Goal: Find specific page/section: Find specific page/section

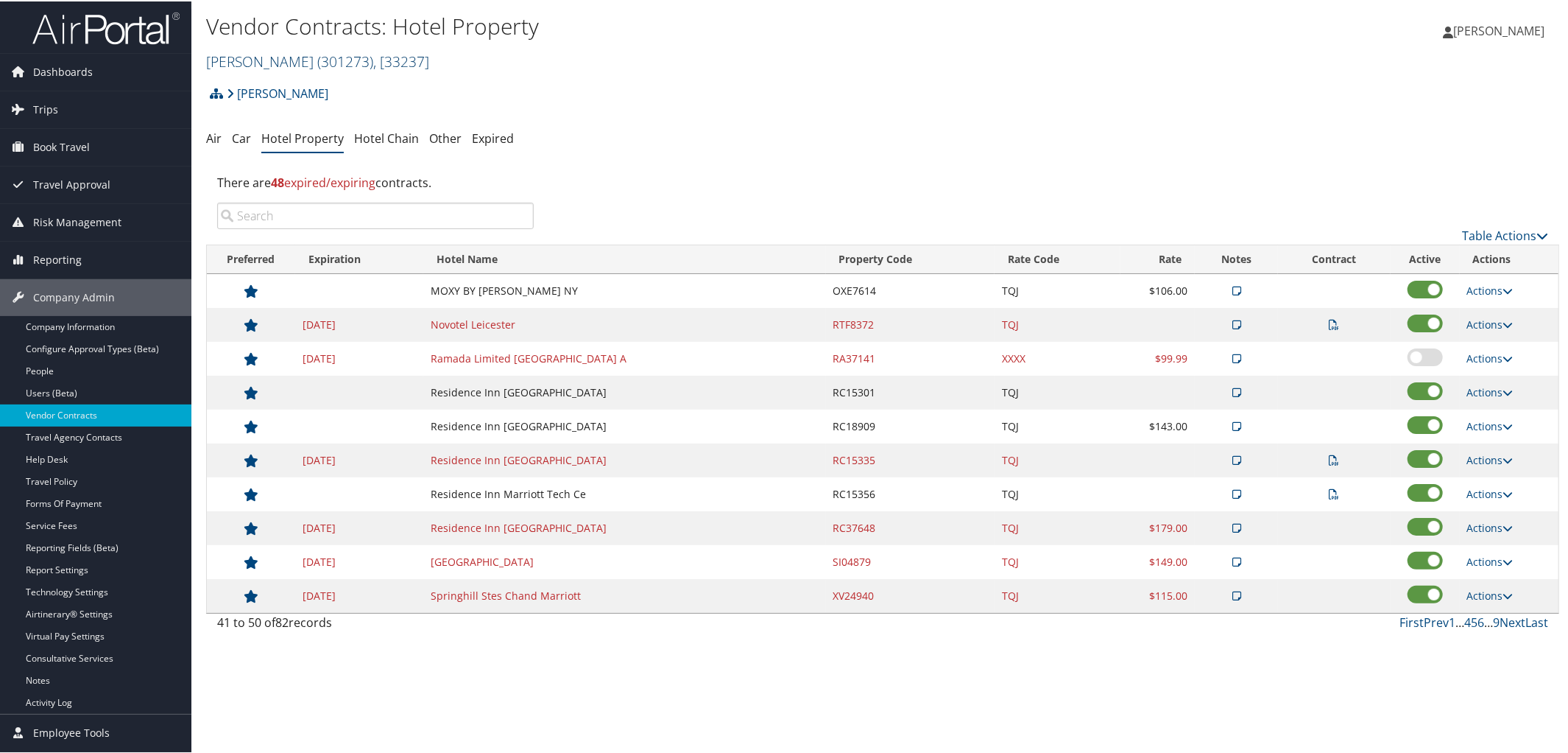
click at [317, 54] on span "( 301273 )" at bounding box center [345, 60] width 56 height 20
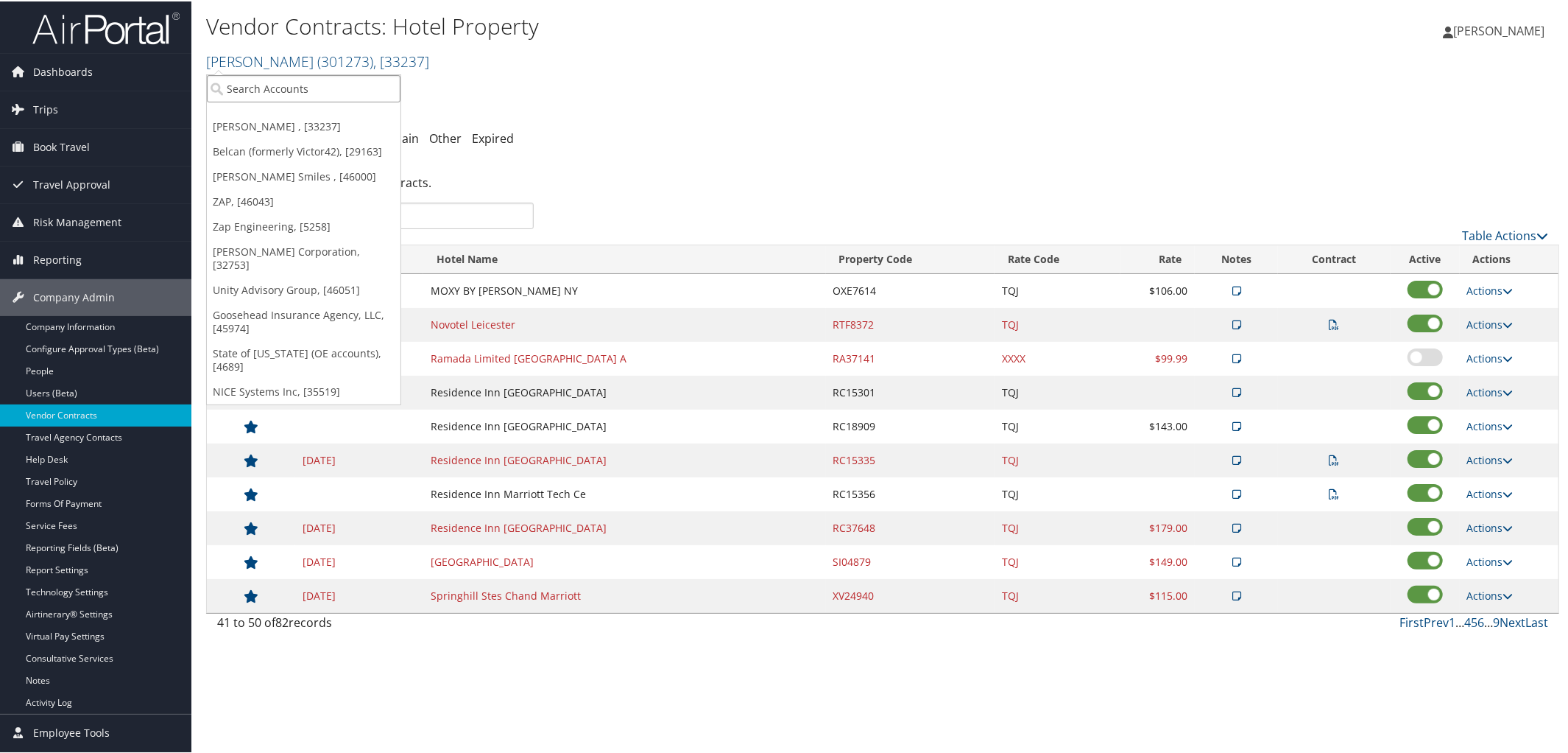
click at [274, 83] on input "search" at bounding box center [303, 87] width 194 height 27
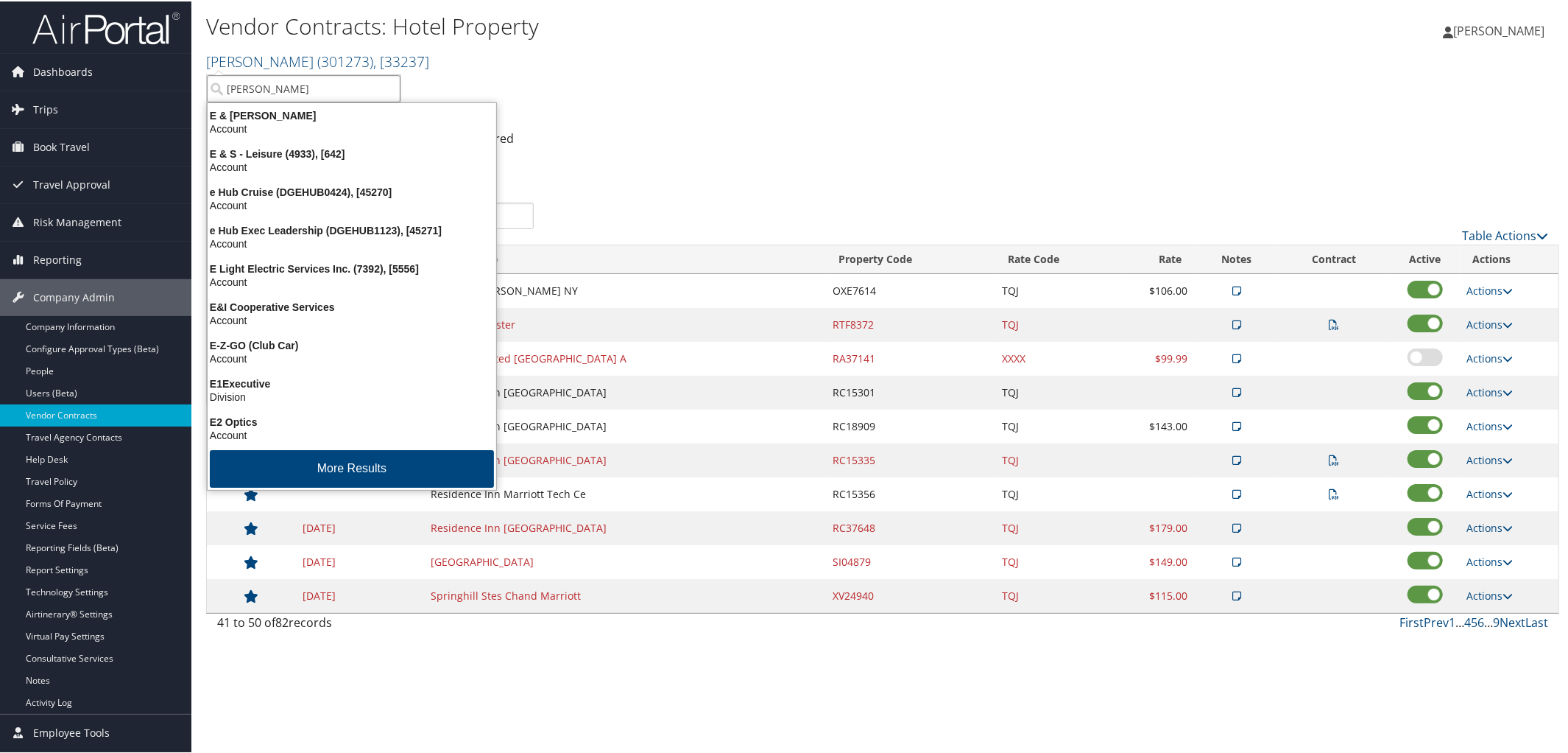
type input "elior"
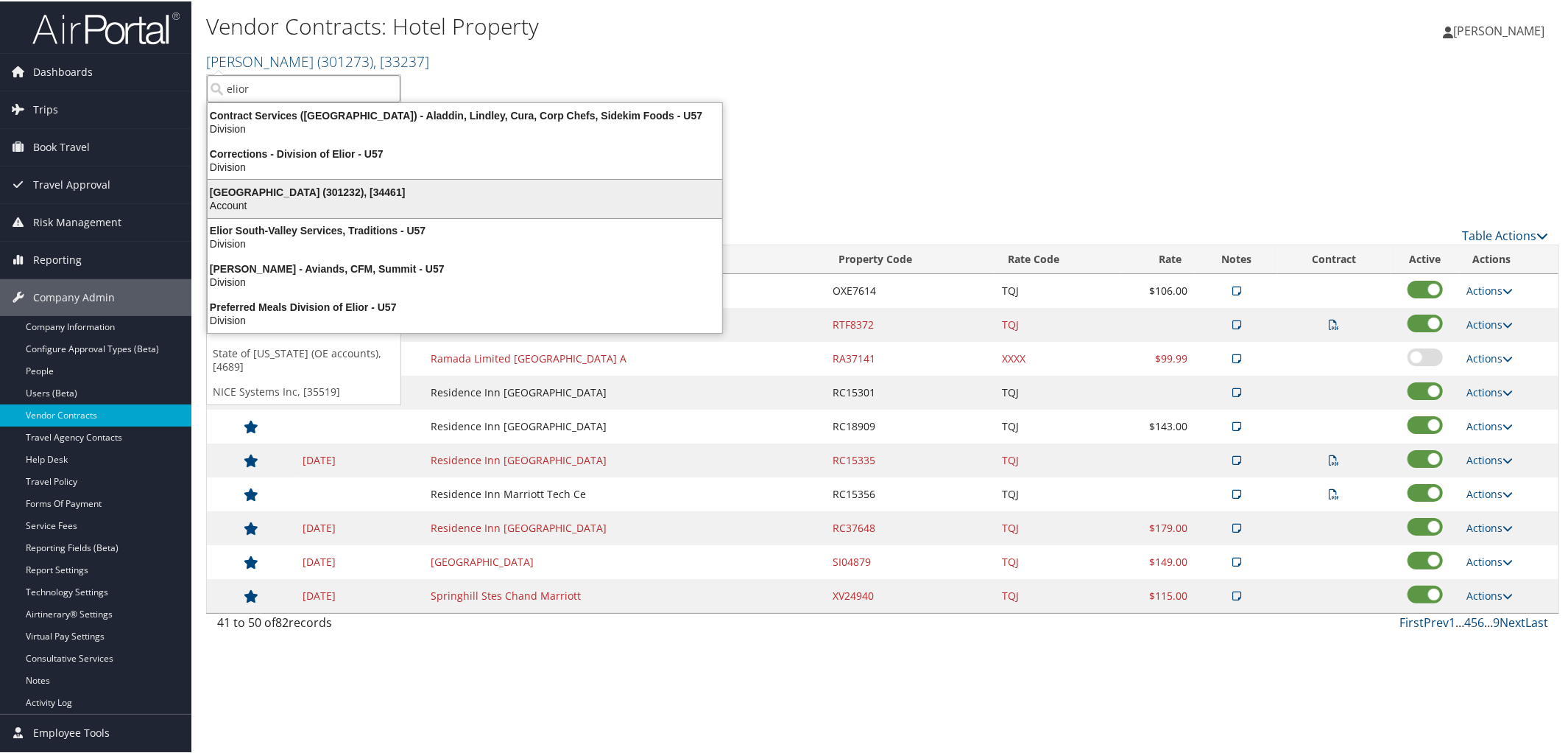
click at [290, 208] on div "Account" at bounding box center [465, 204] width 532 height 13
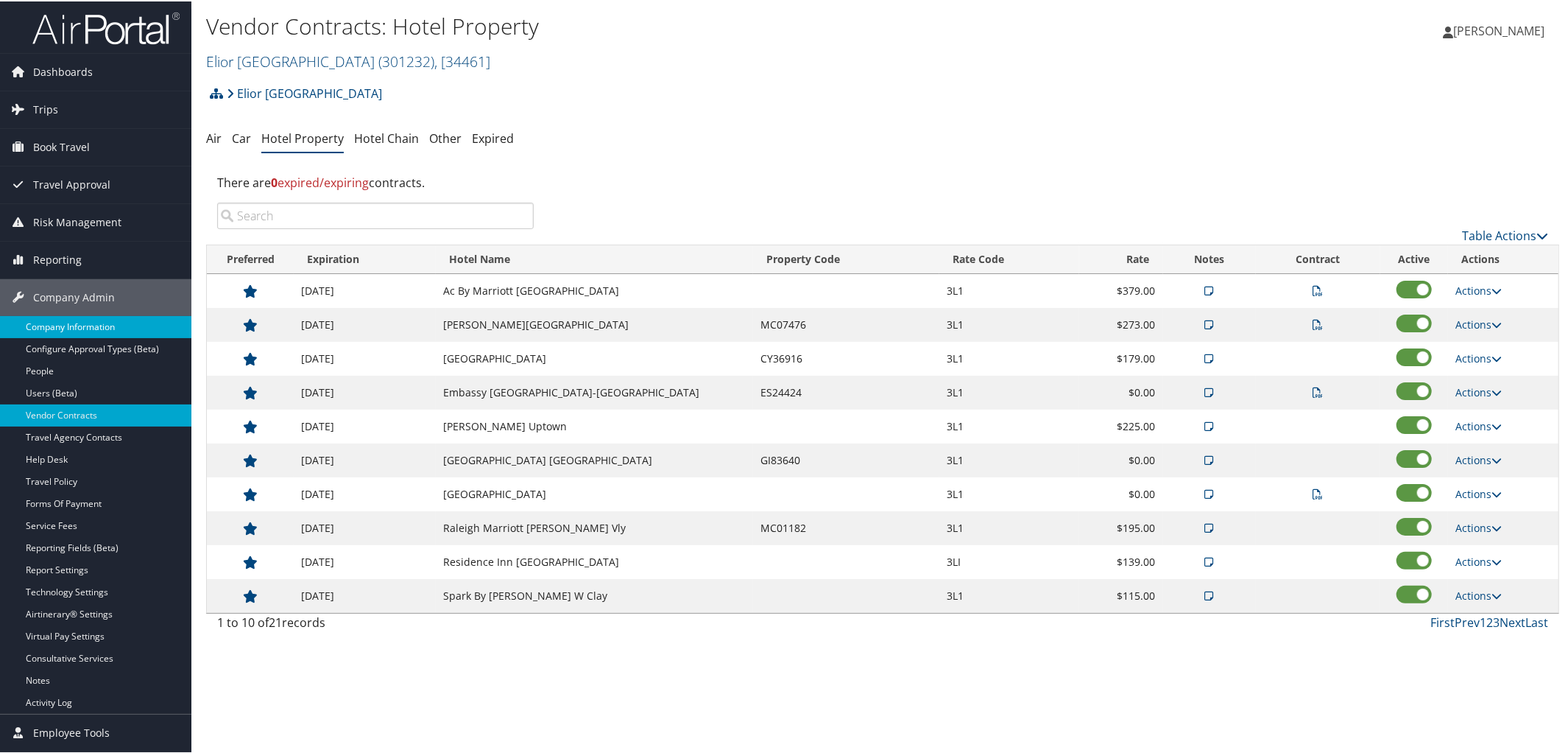
click at [71, 325] on link "Company Information" at bounding box center [96, 326] width 191 height 22
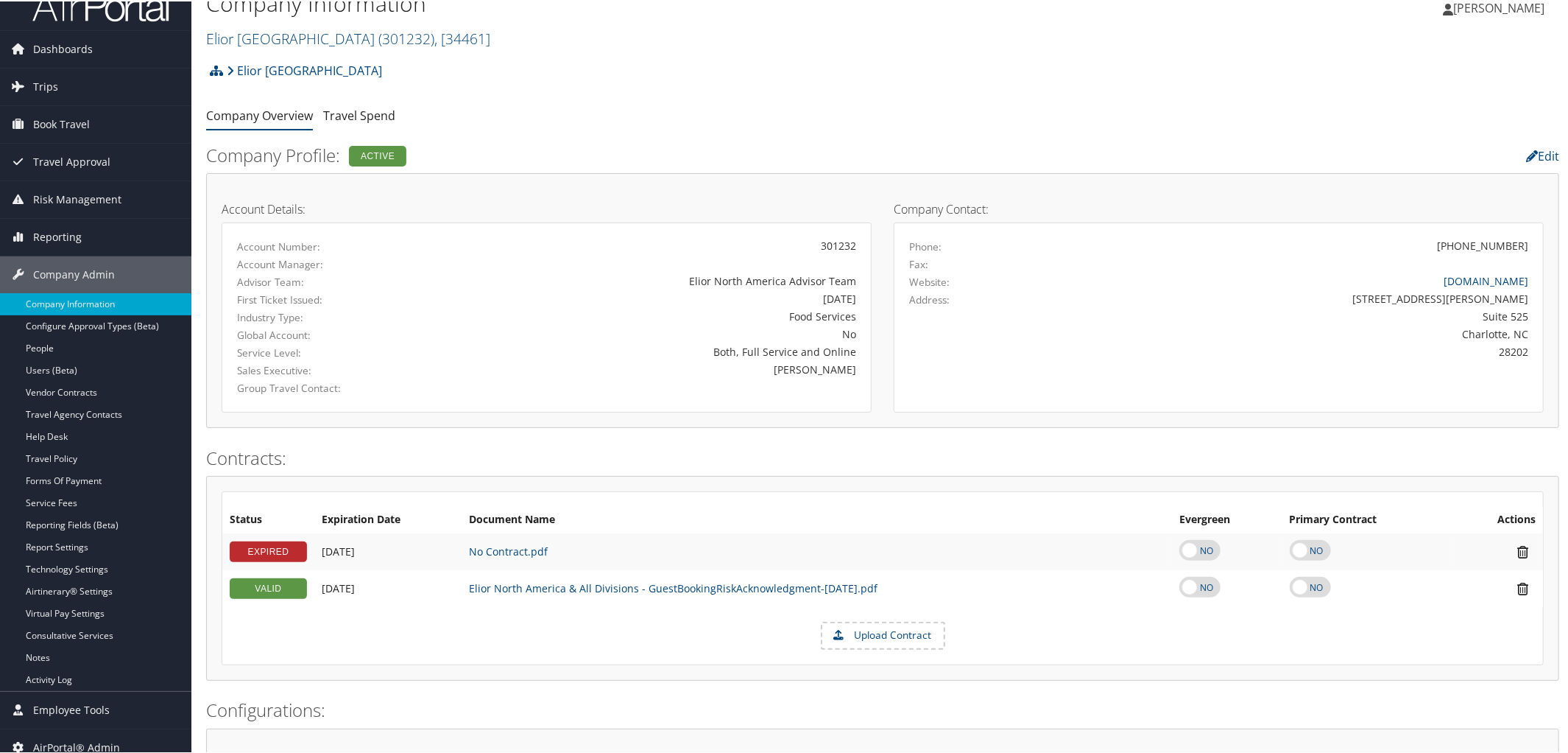
scroll to position [34, 0]
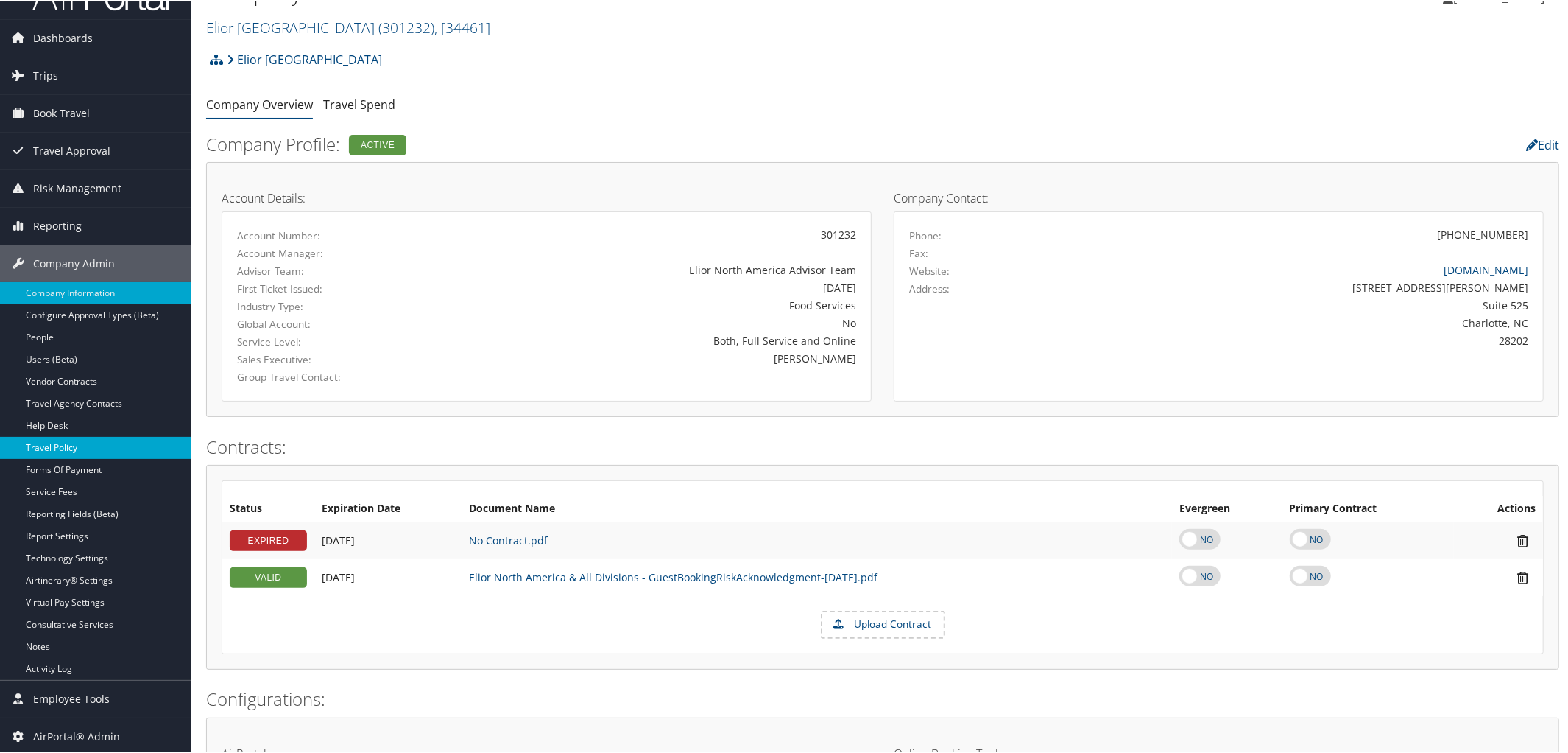
click at [71, 446] on link "Travel Policy" at bounding box center [96, 446] width 191 height 22
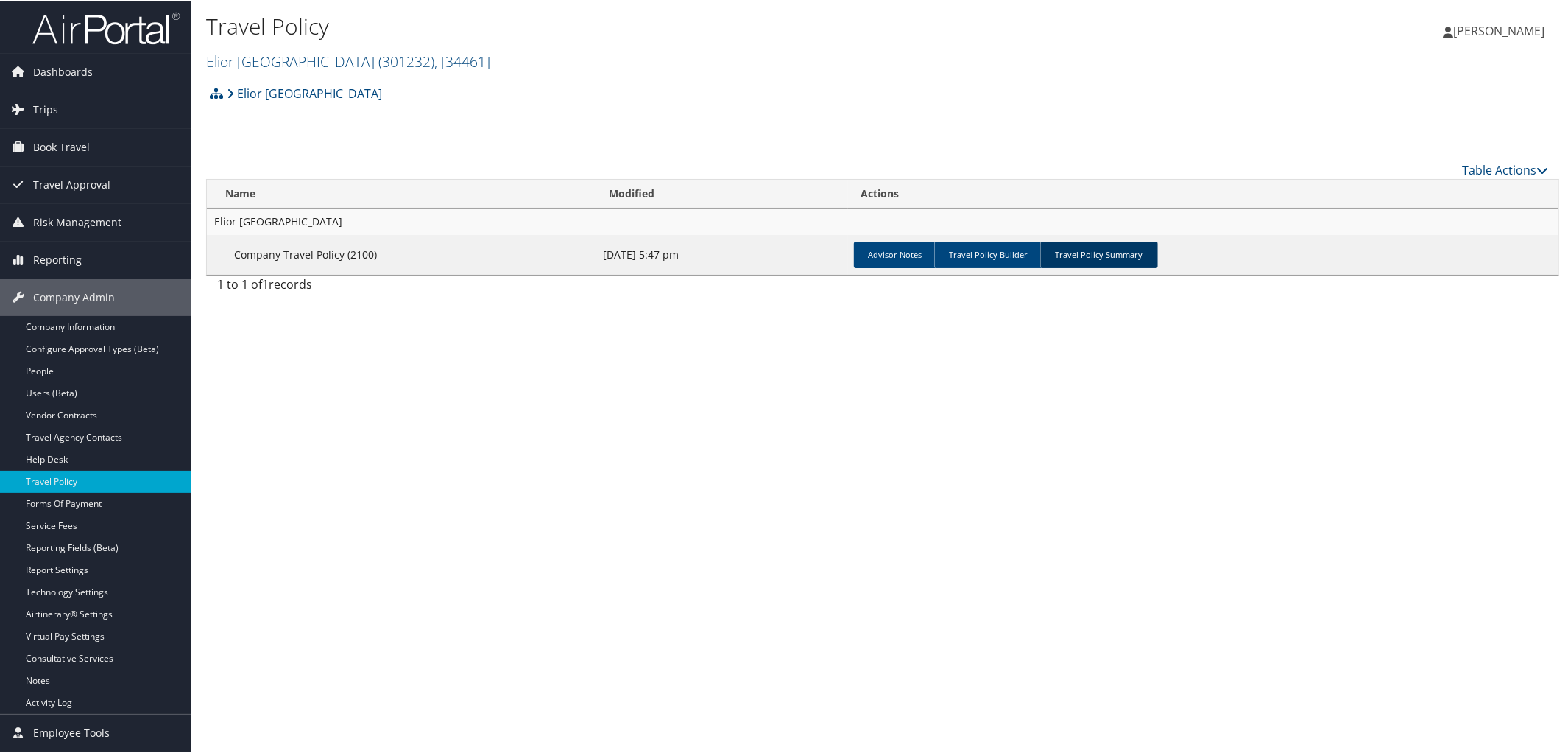
click at [1099, 247] on link "Travel Policy Summary" at bounding box center [1099, 253] width 118 height 26
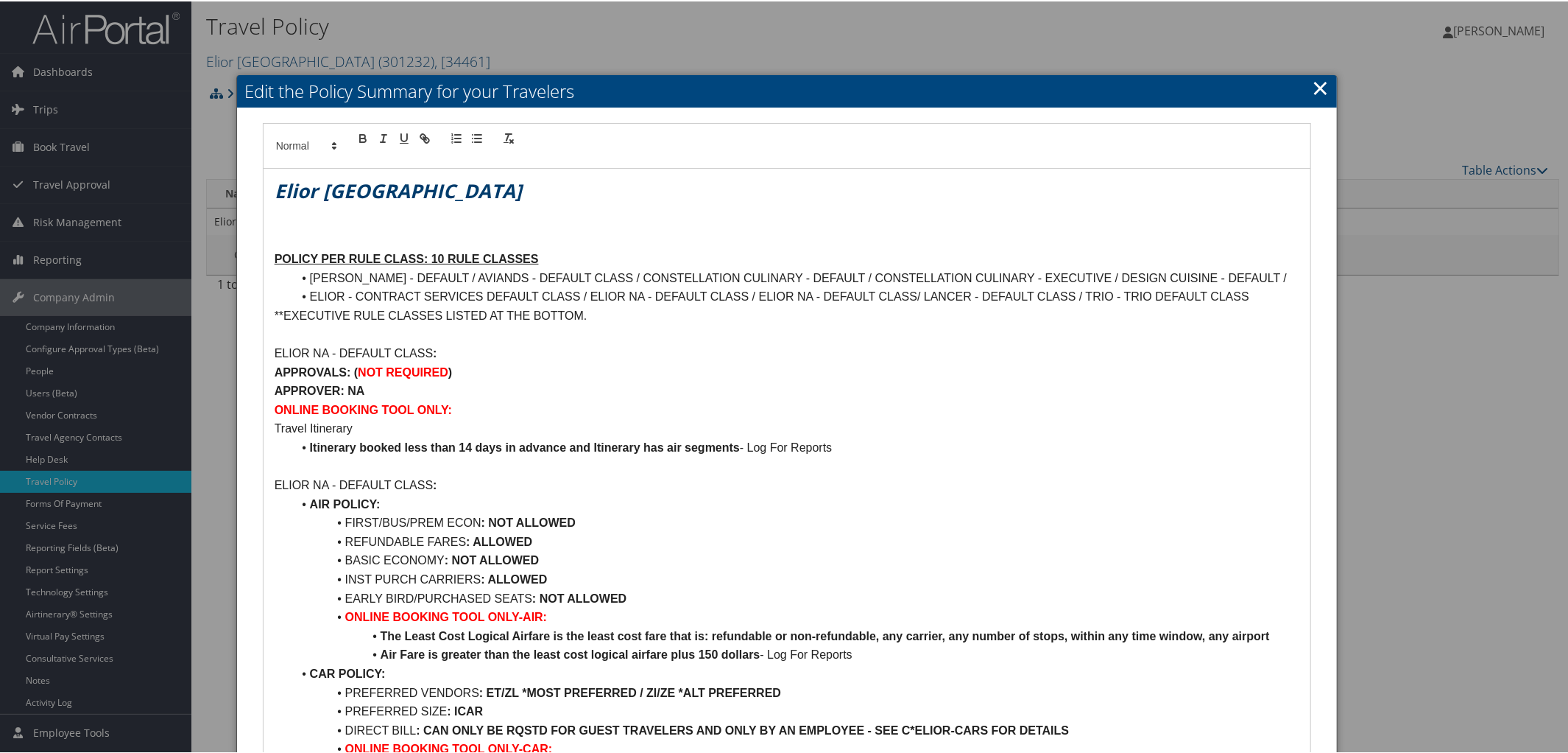
click at [1315, 84] on link "×" at bounding box center [1320, 86] width 17 height 29
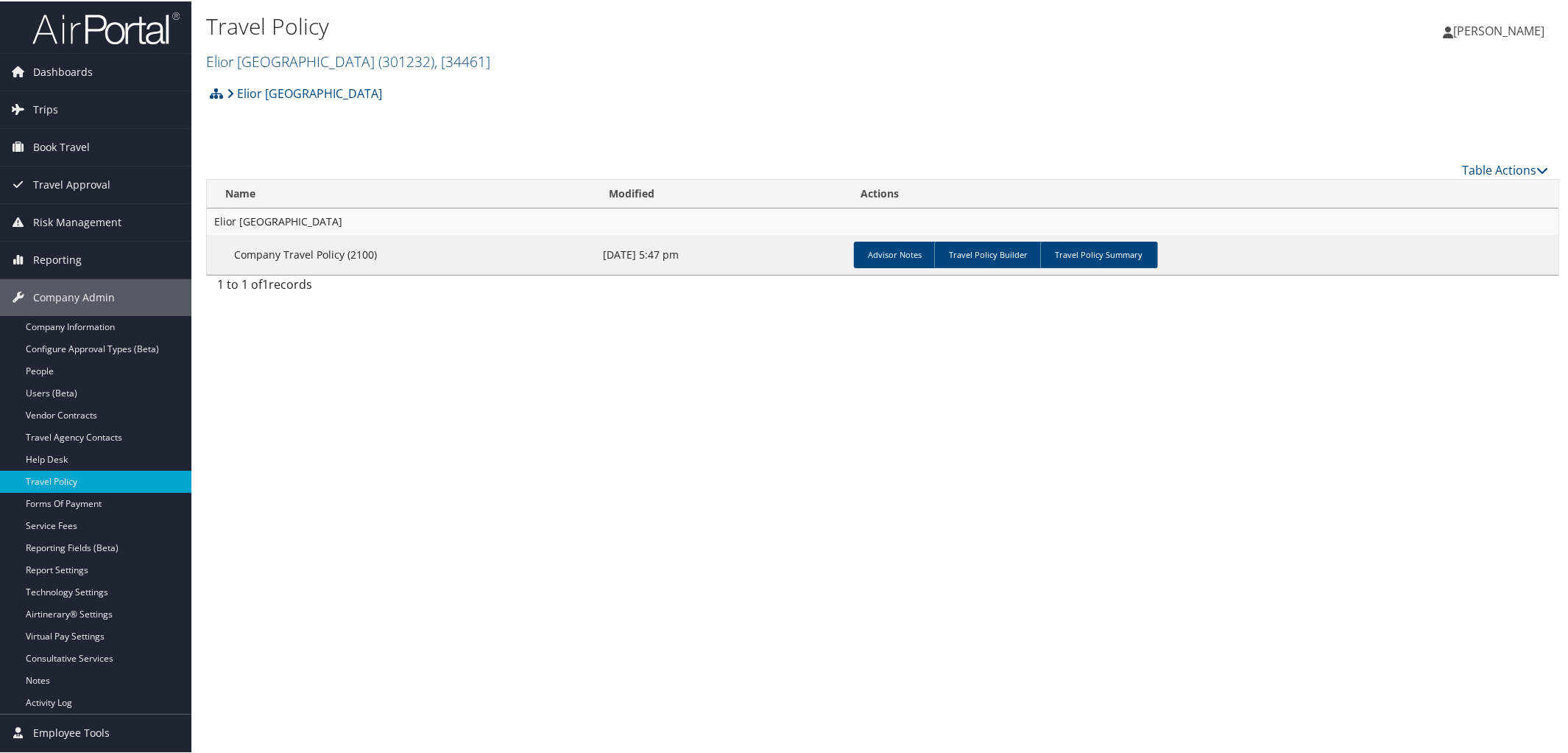
click at [313, 49] on h2 "Elior North America ( 301232 ) , [ 34461 ]" at bounding box center [657, 58] width 901 height 25
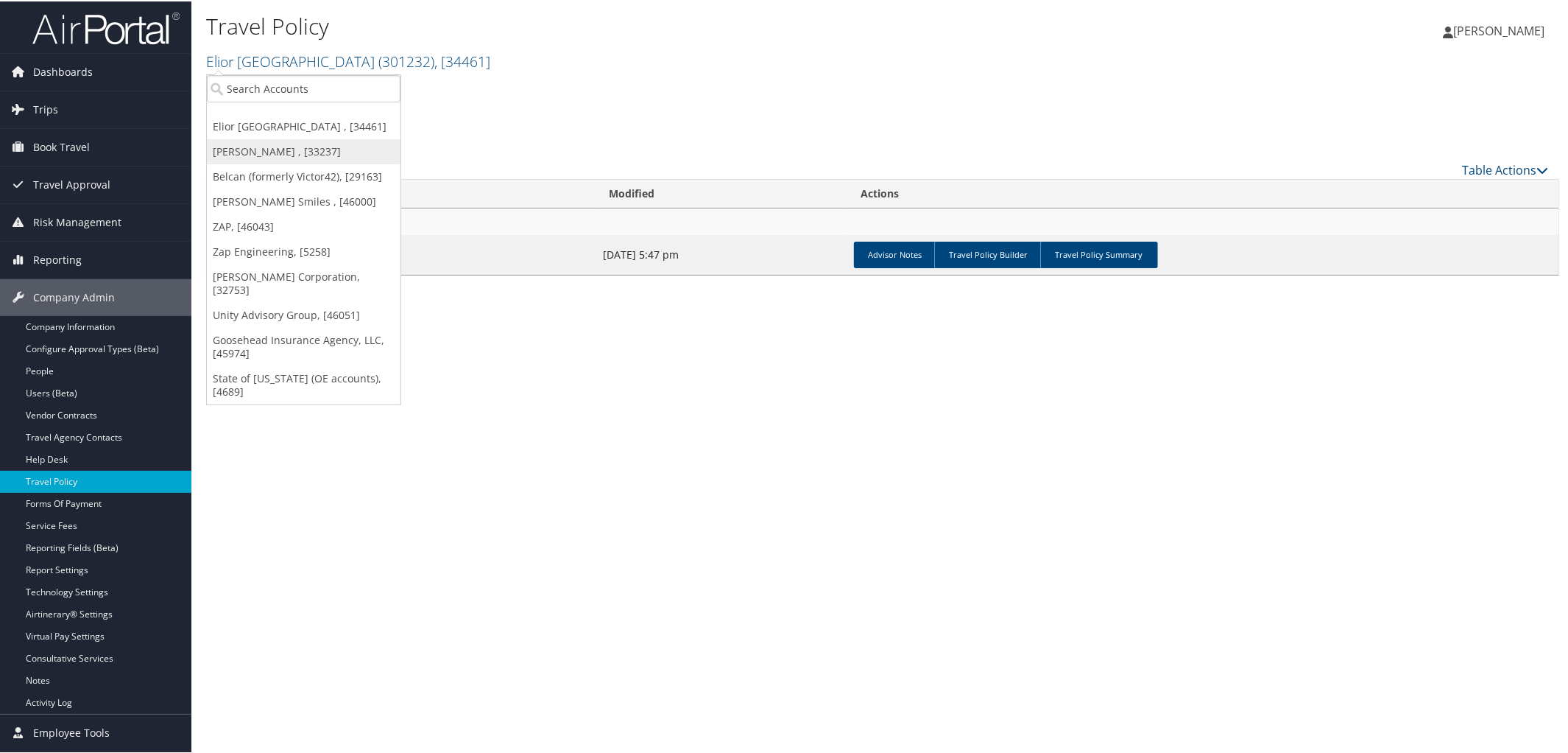
click at [306, 144] on link "[PERSON_NAME] , [33237]" at bounding box center [303, 150] width 194 height 25
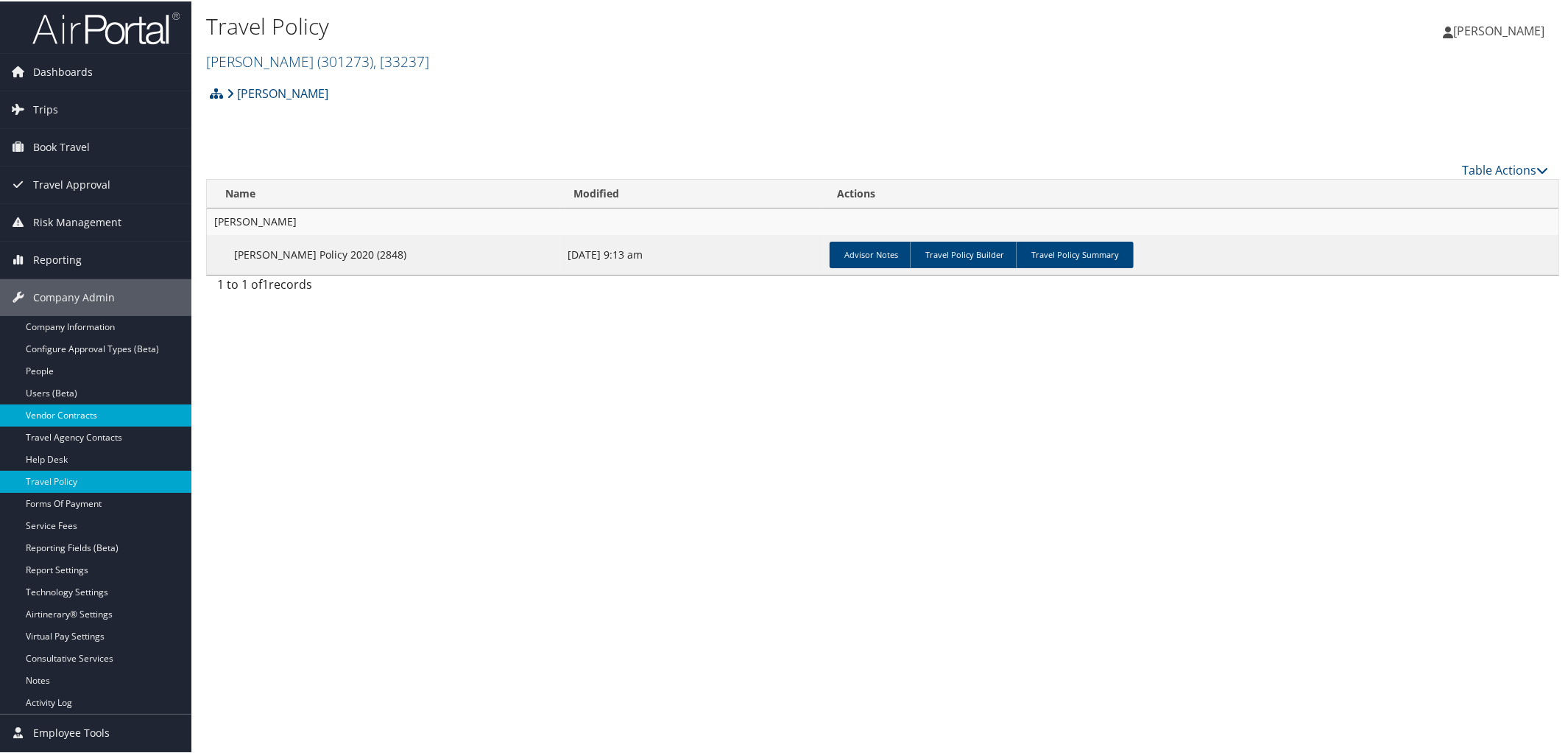
click at [76, 411] on link "Vendor Contracts" at bounding box center [96, 414] width 191 height 22
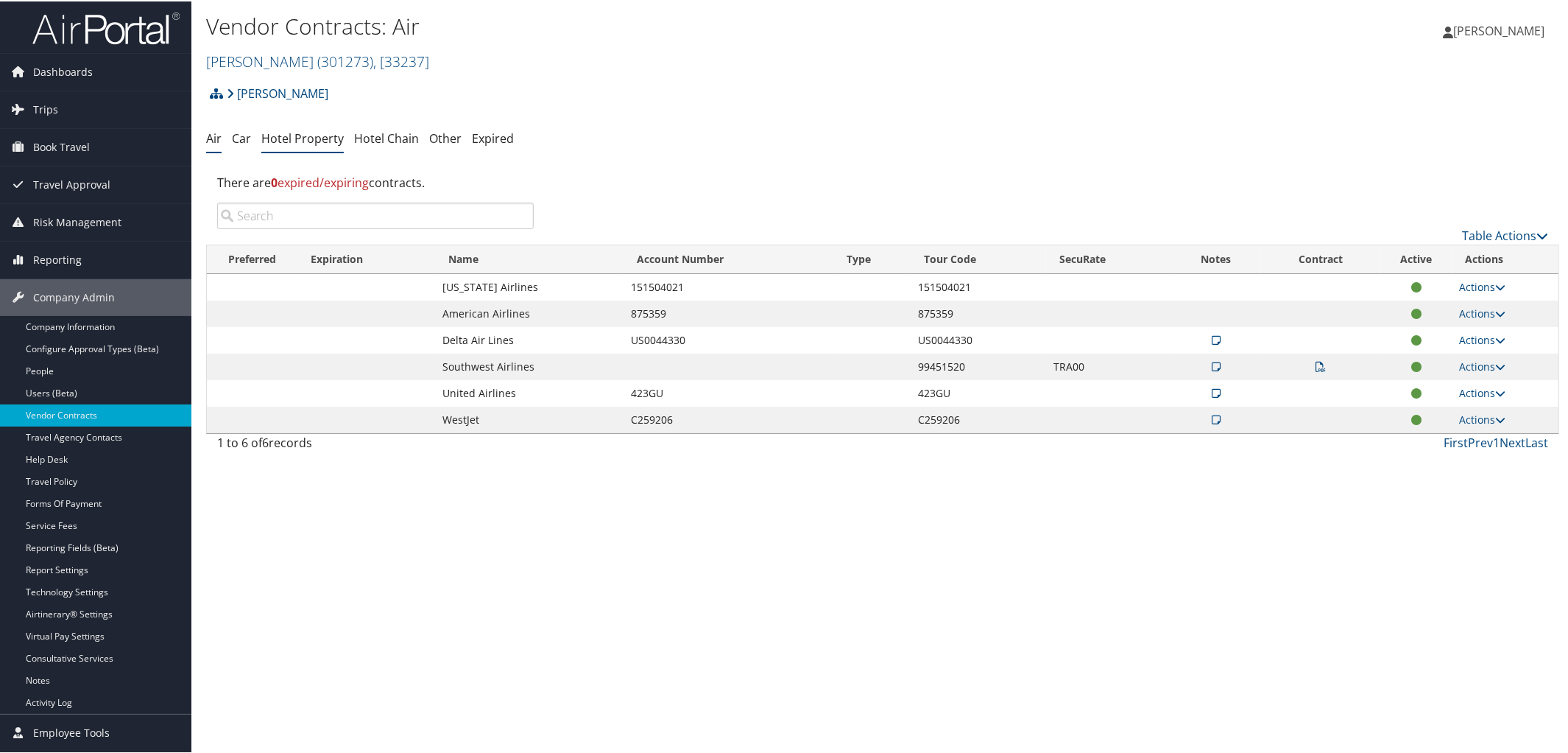
click at [294, 135] on link "Hotel Property" at bounding box center [303, 137] width 82 height 16
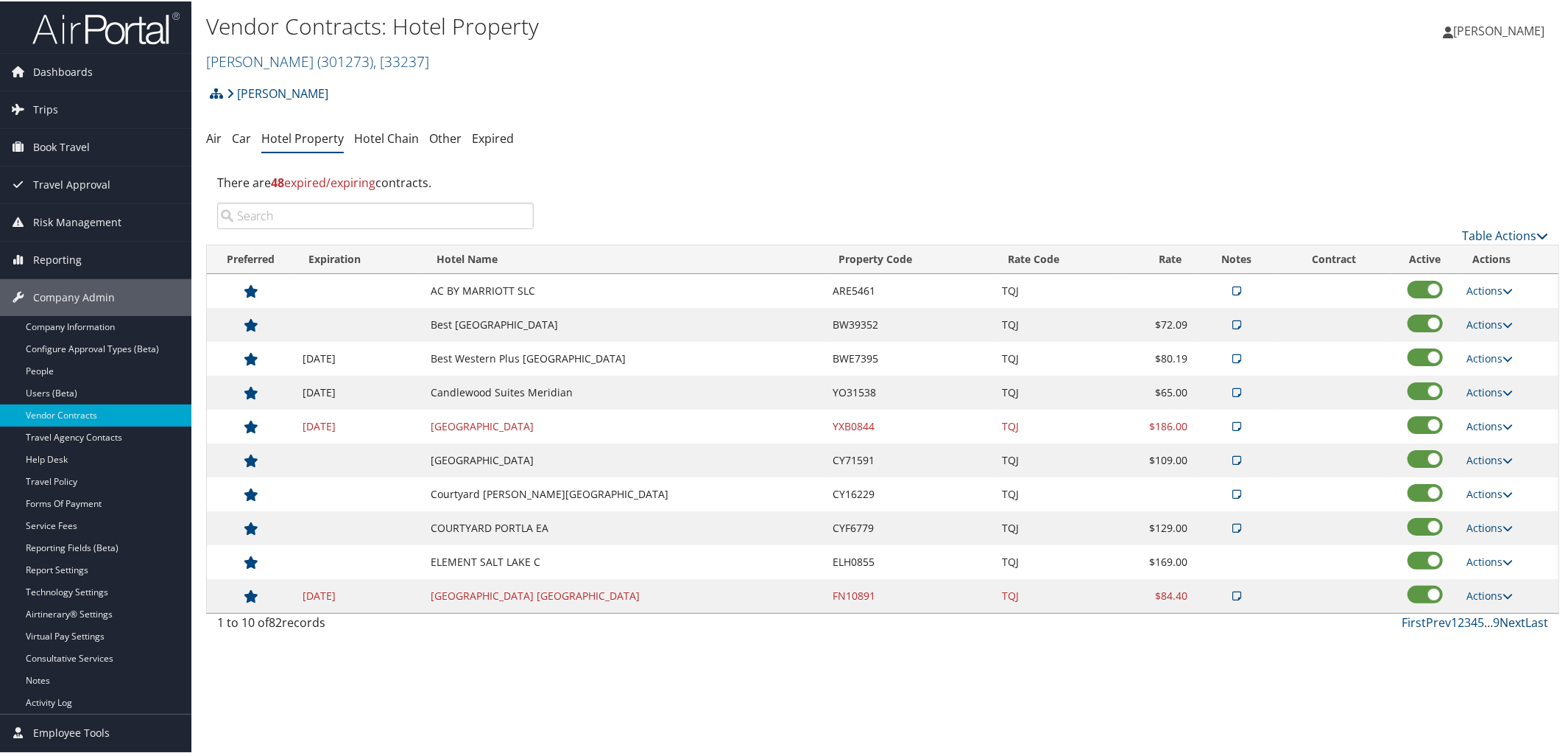
click at [1507, 621] on link "Next" at bounding box center [1512, 621] width 25 height 16
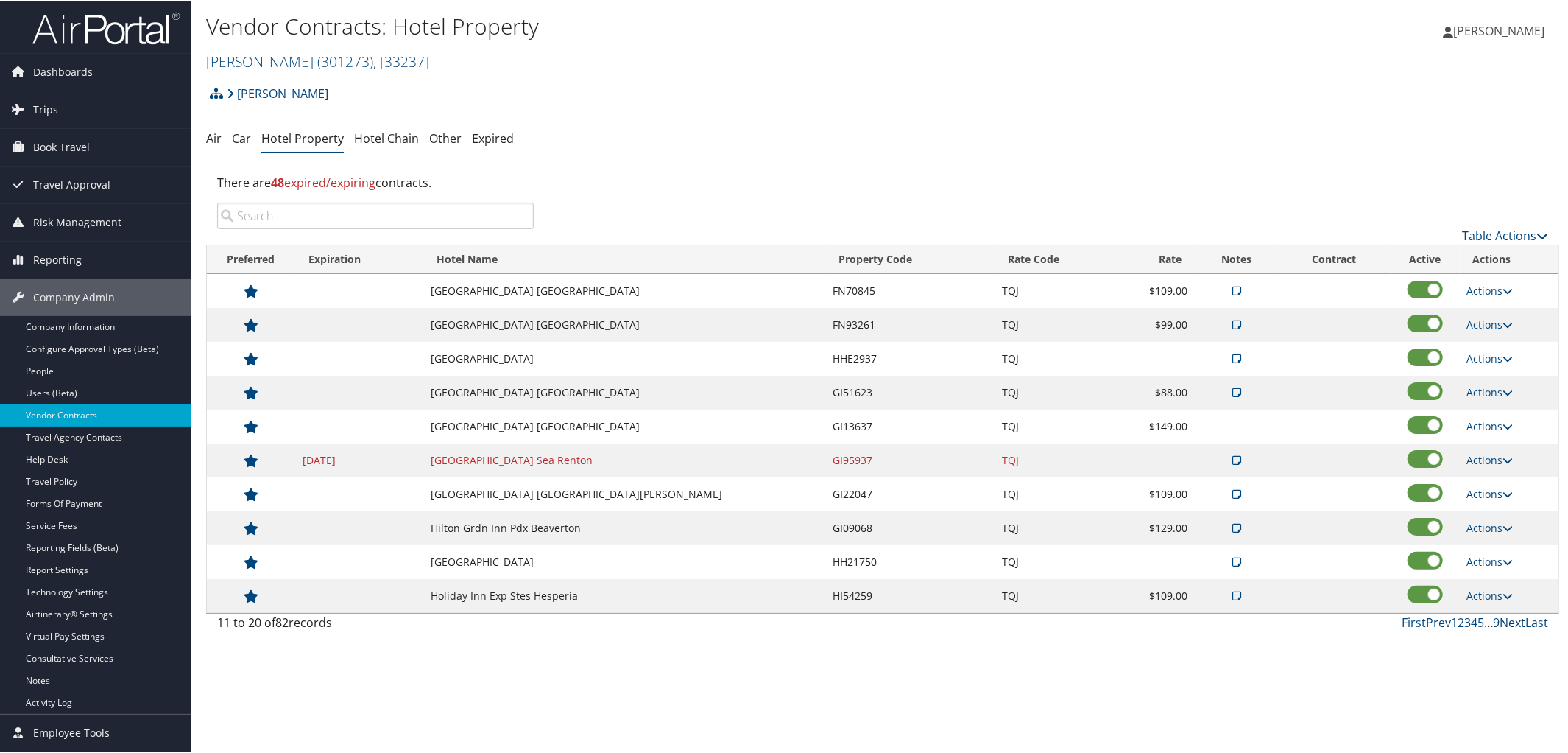
click at [1507, 621] on link "Next" at bounding box center [1512, 621] width 25 height 16
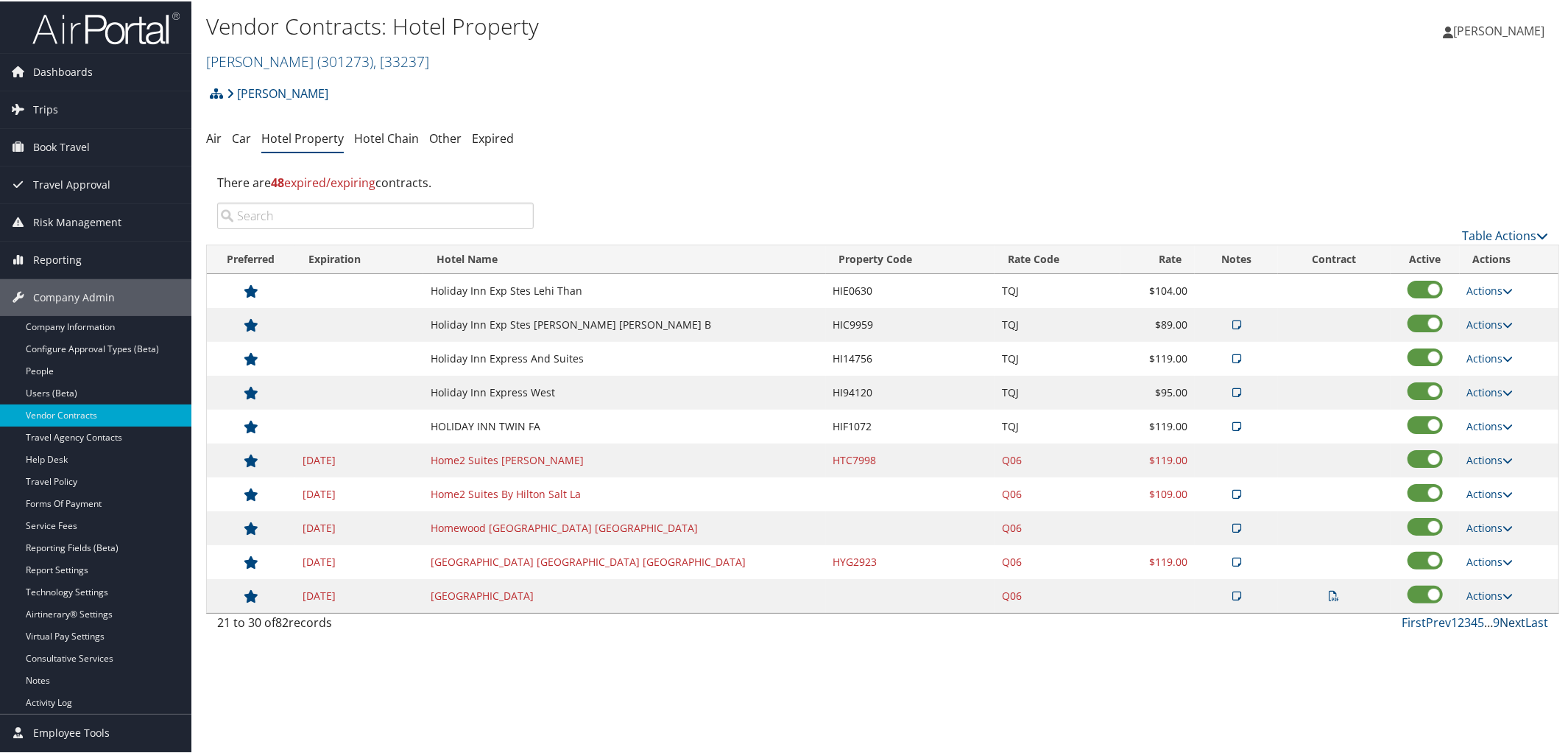
click at [1507, 621] on link "Next" at bounding box center [1512, 621] width 25 height 16
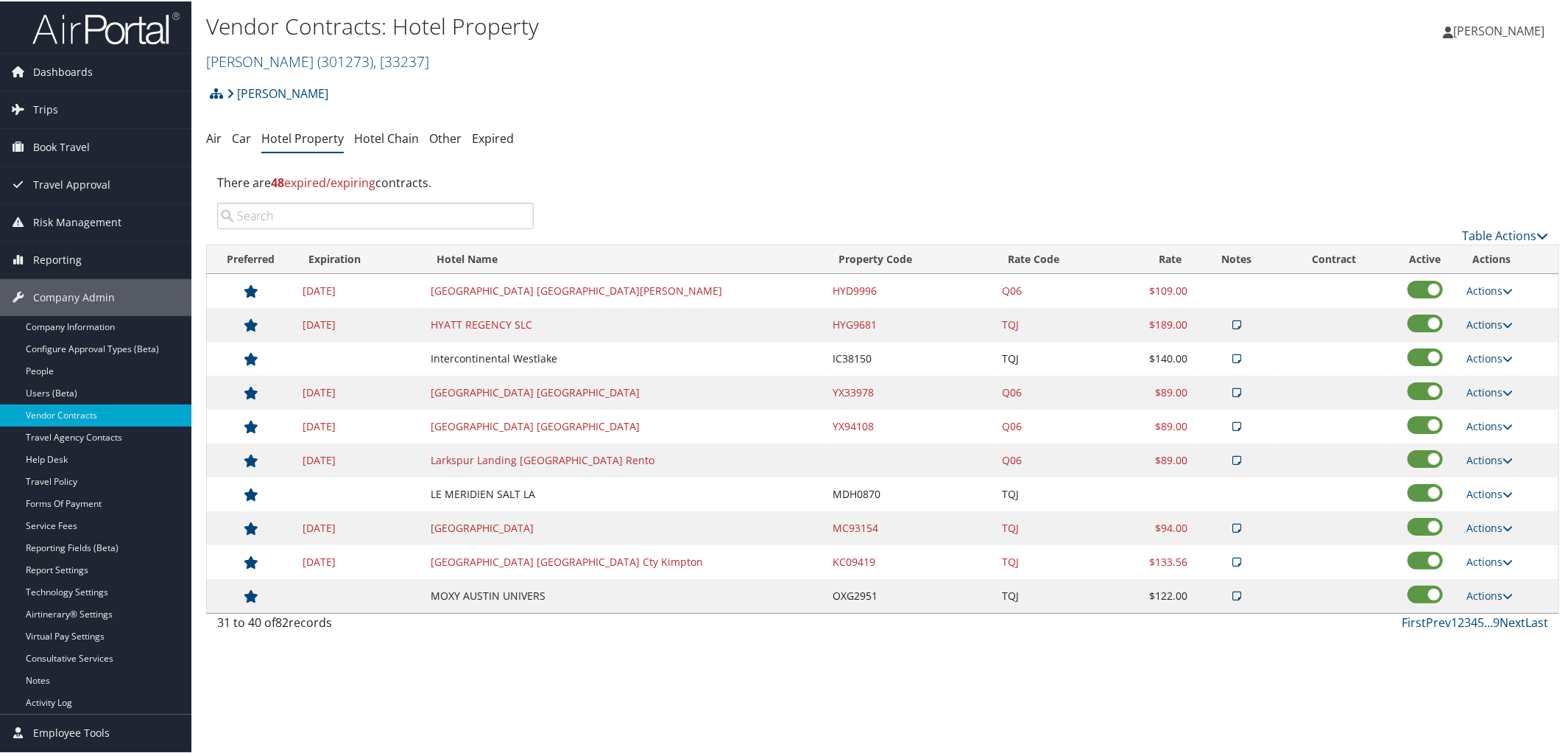
click at [1507, 621] on link "Next" at bounding box center [1512, 621] width 25 height 16
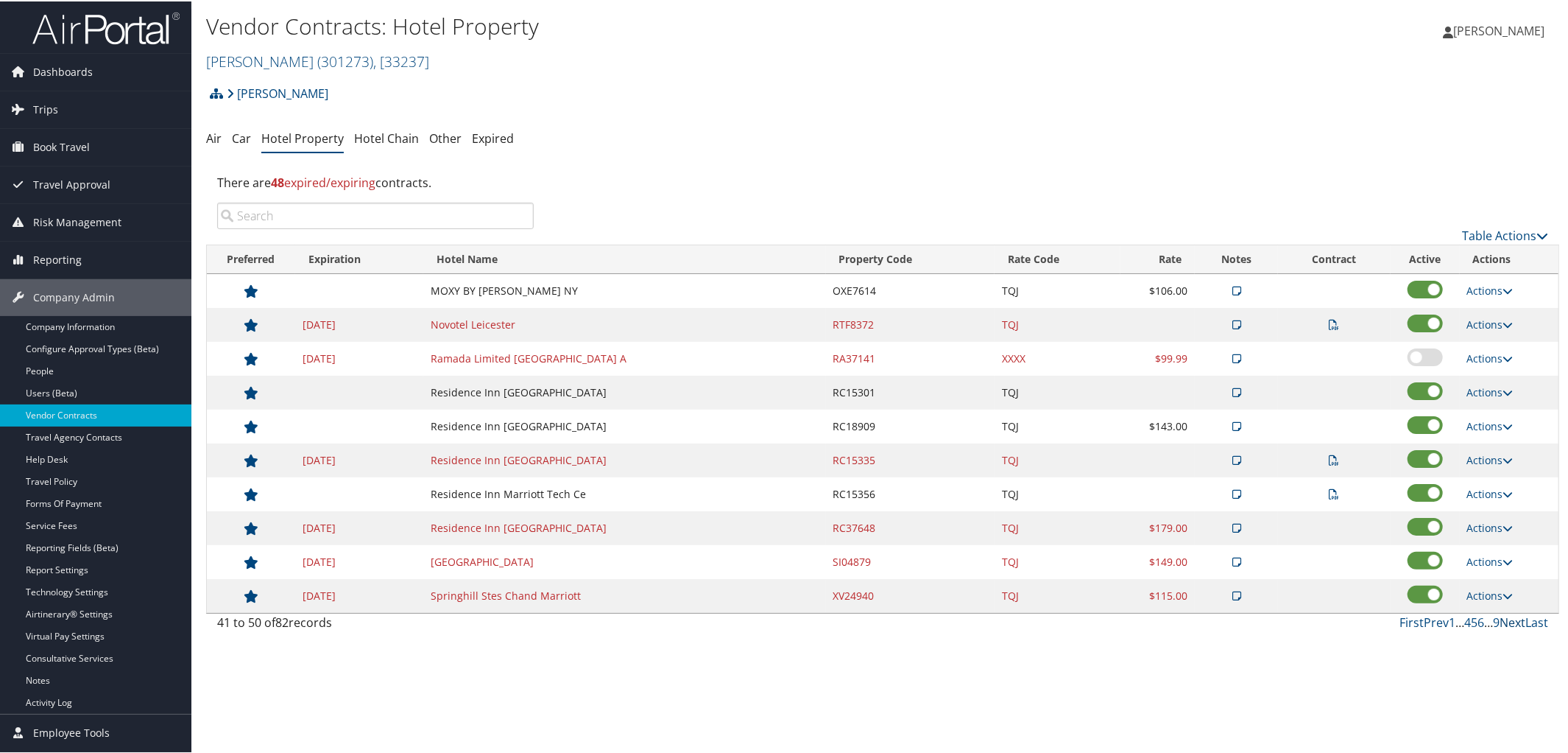
click at [1502, 625] on link "Next" at bounding box center [1512, 621] width 25 height 16
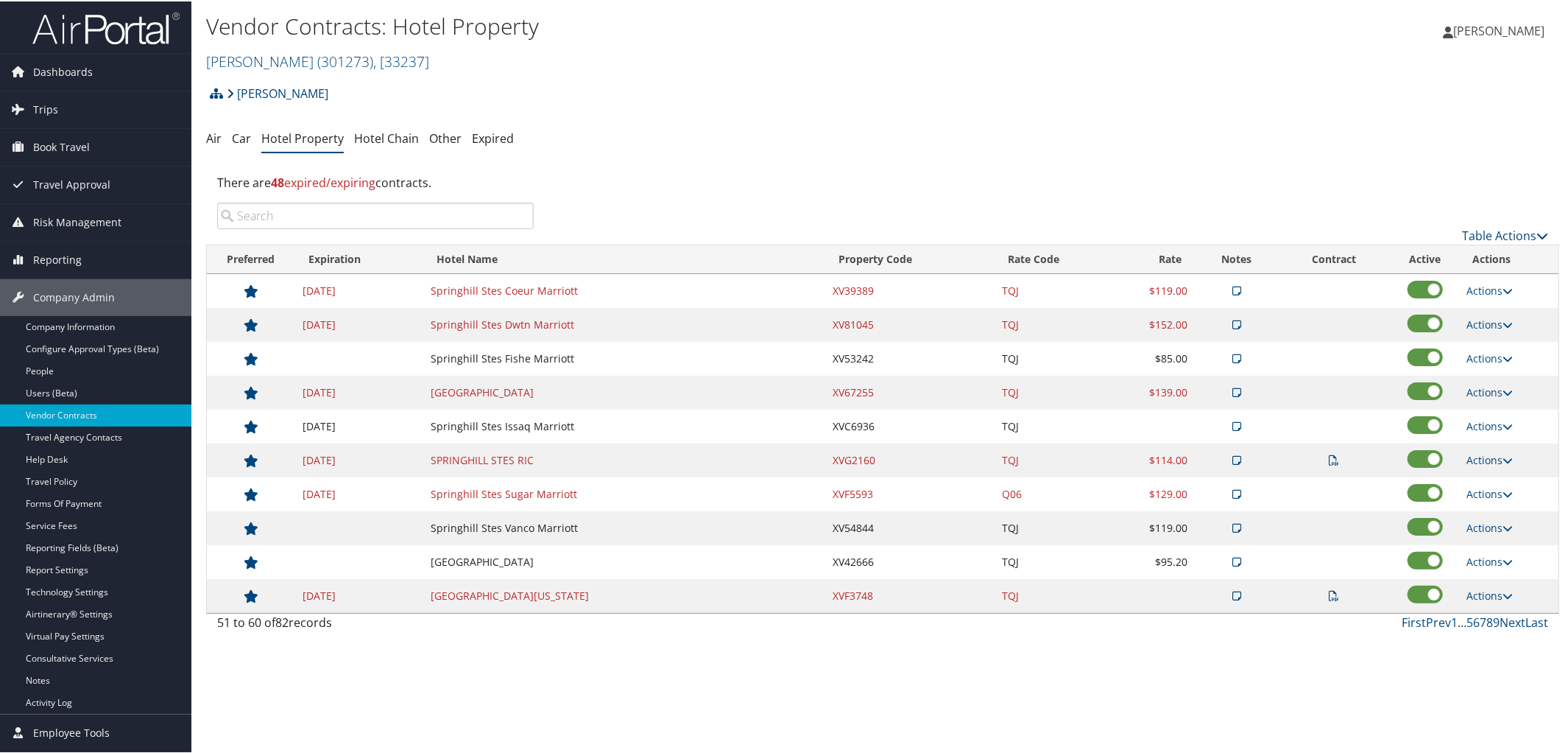
click at [1235, 425] on icon at bounding box center [1237, 425] width 9 height 10
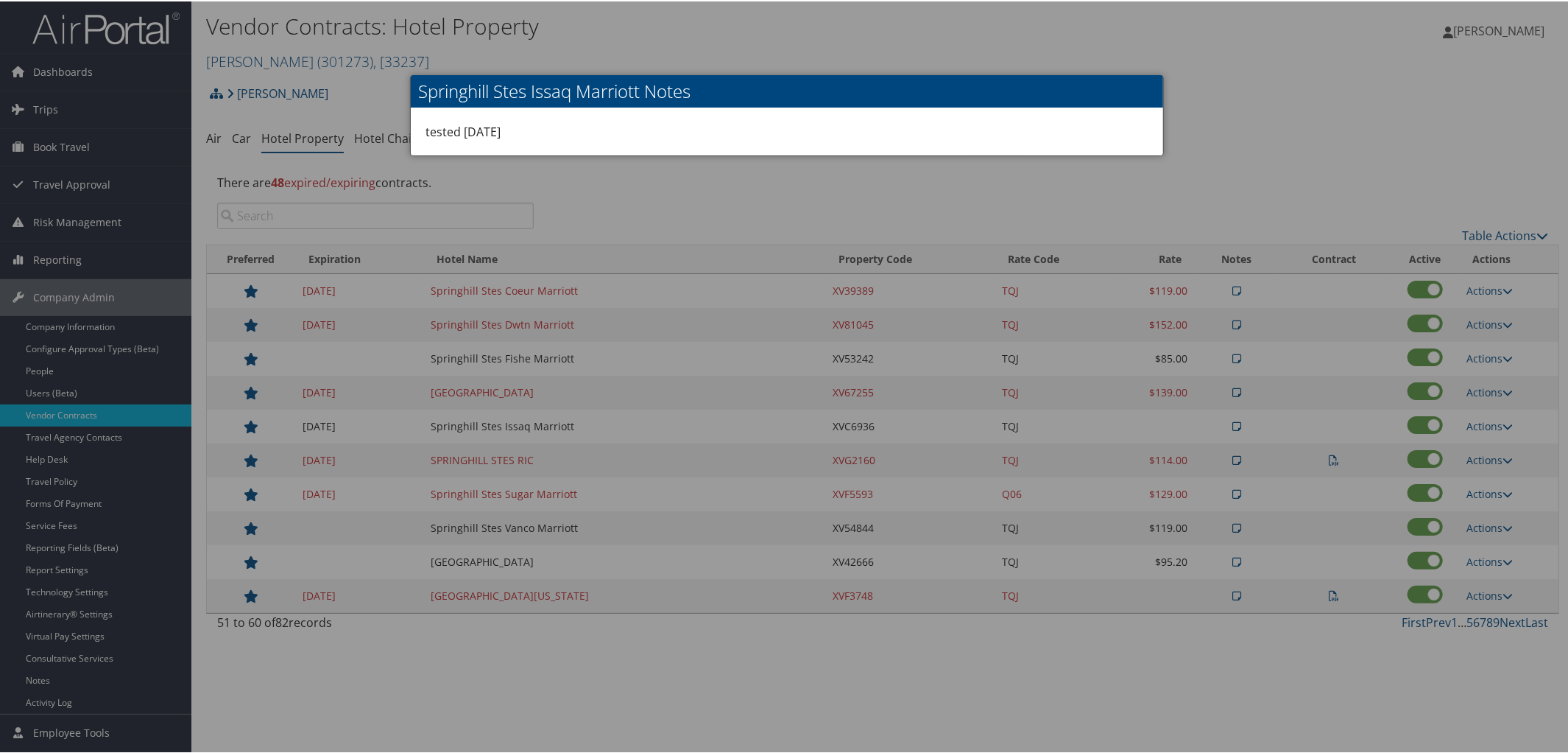
click at [1233, 52] on div at bounding box center [787, 376] width 1574 height 753
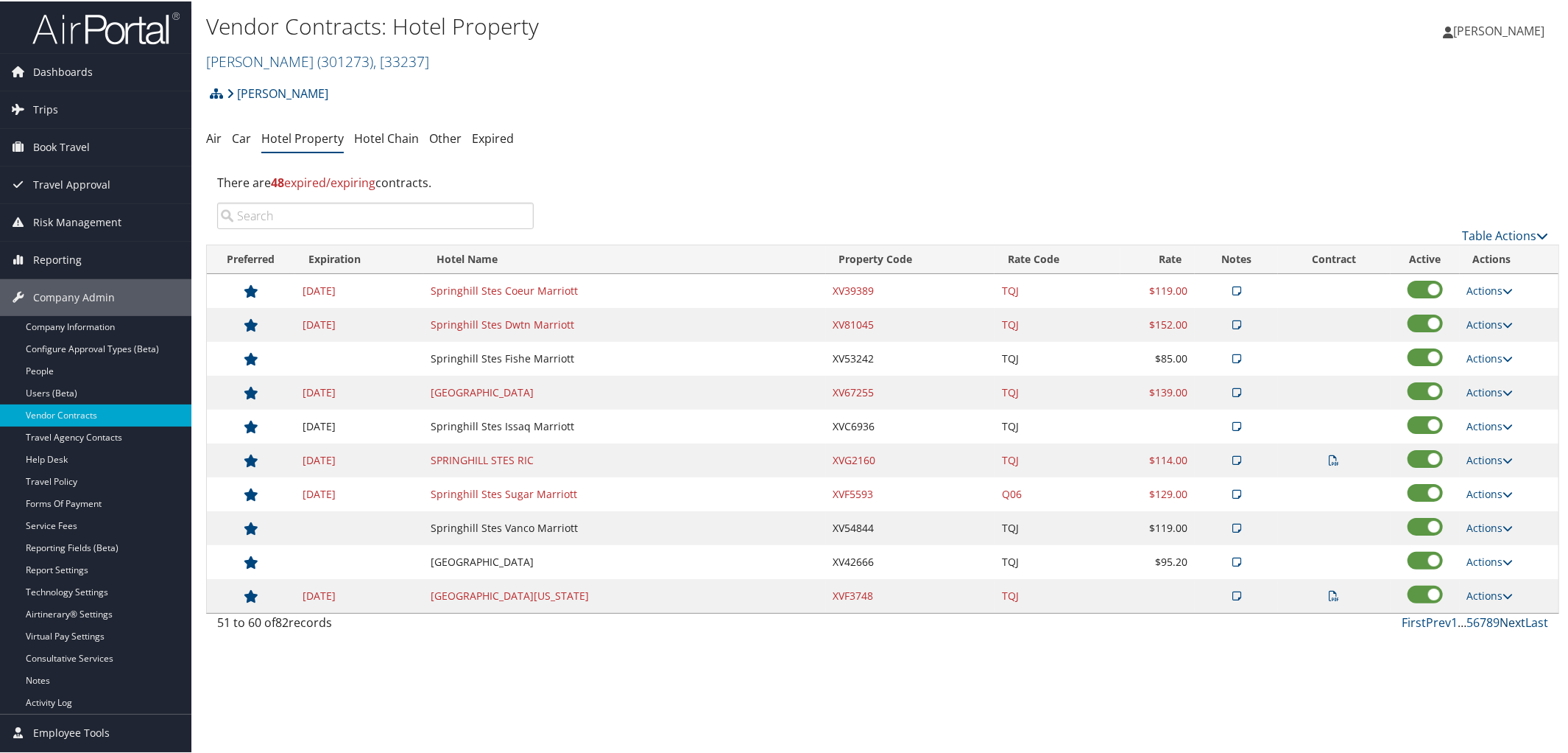
click at [1518, 627] on link "Next" at bounding box center [1512, 621] width 25 height 16
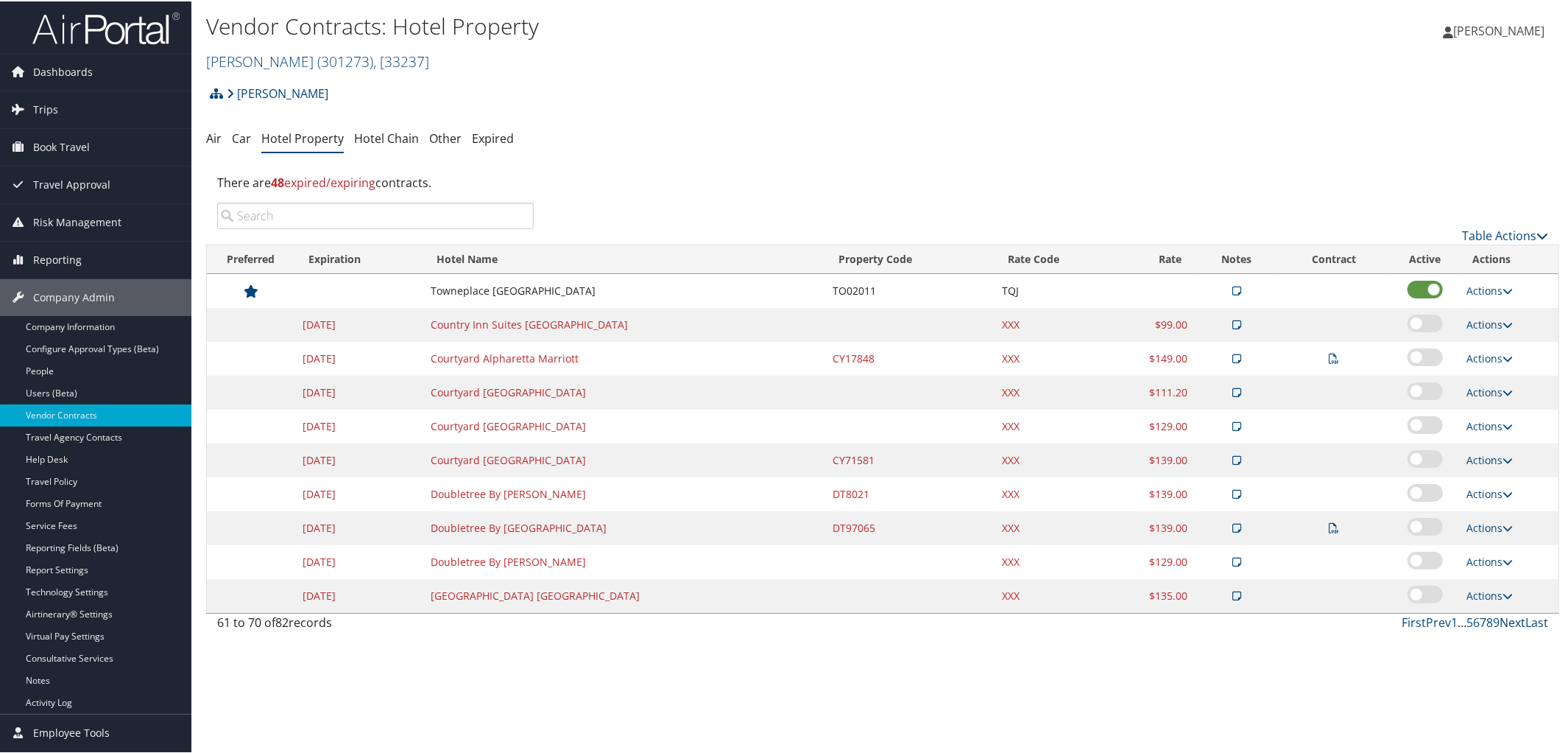
click at [1508, 627] on link "Next" at bounding box center [1512, 621] width 25 height 16
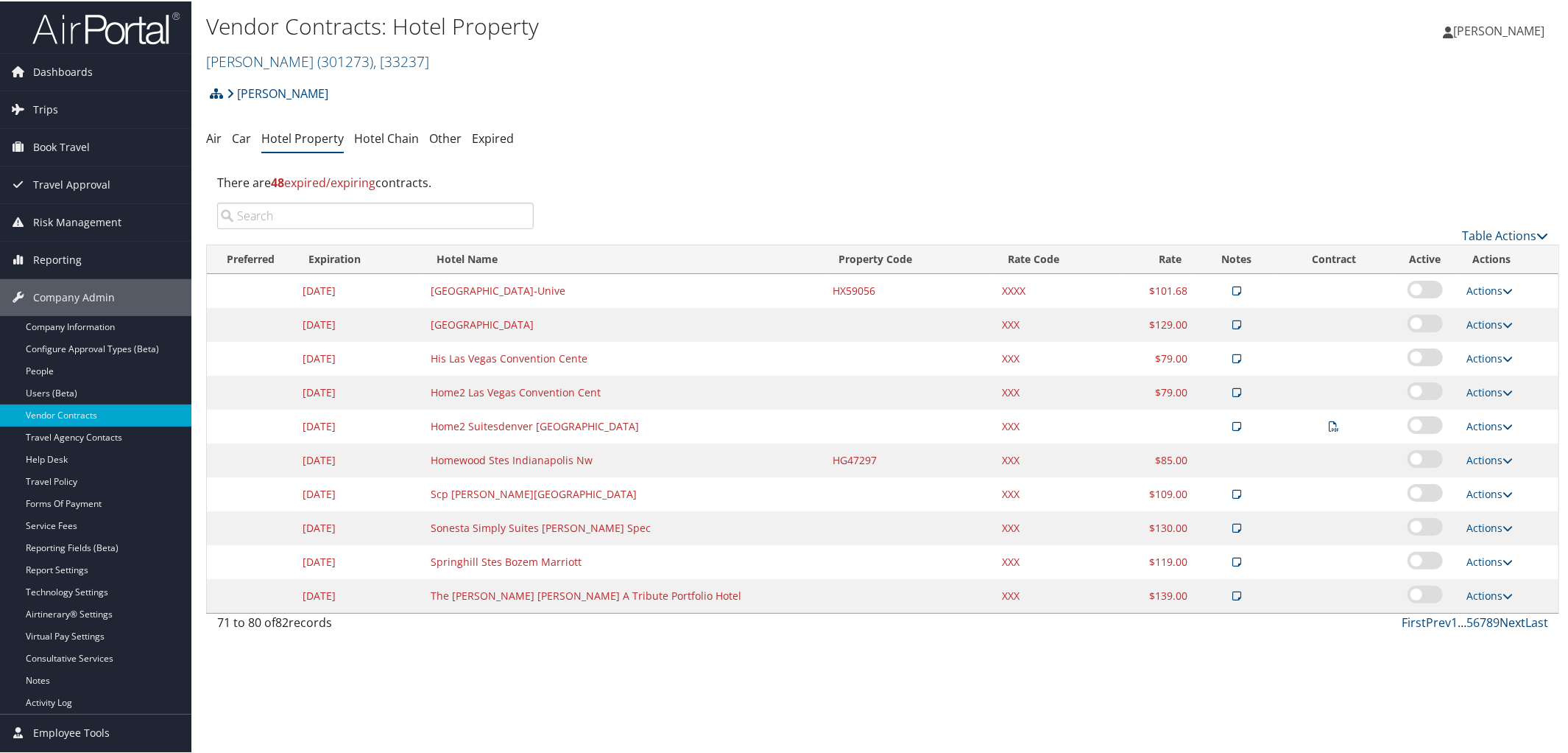
click at [1508, 627] on link "Next" at bounding box center [1512, 621] width 25 height 16
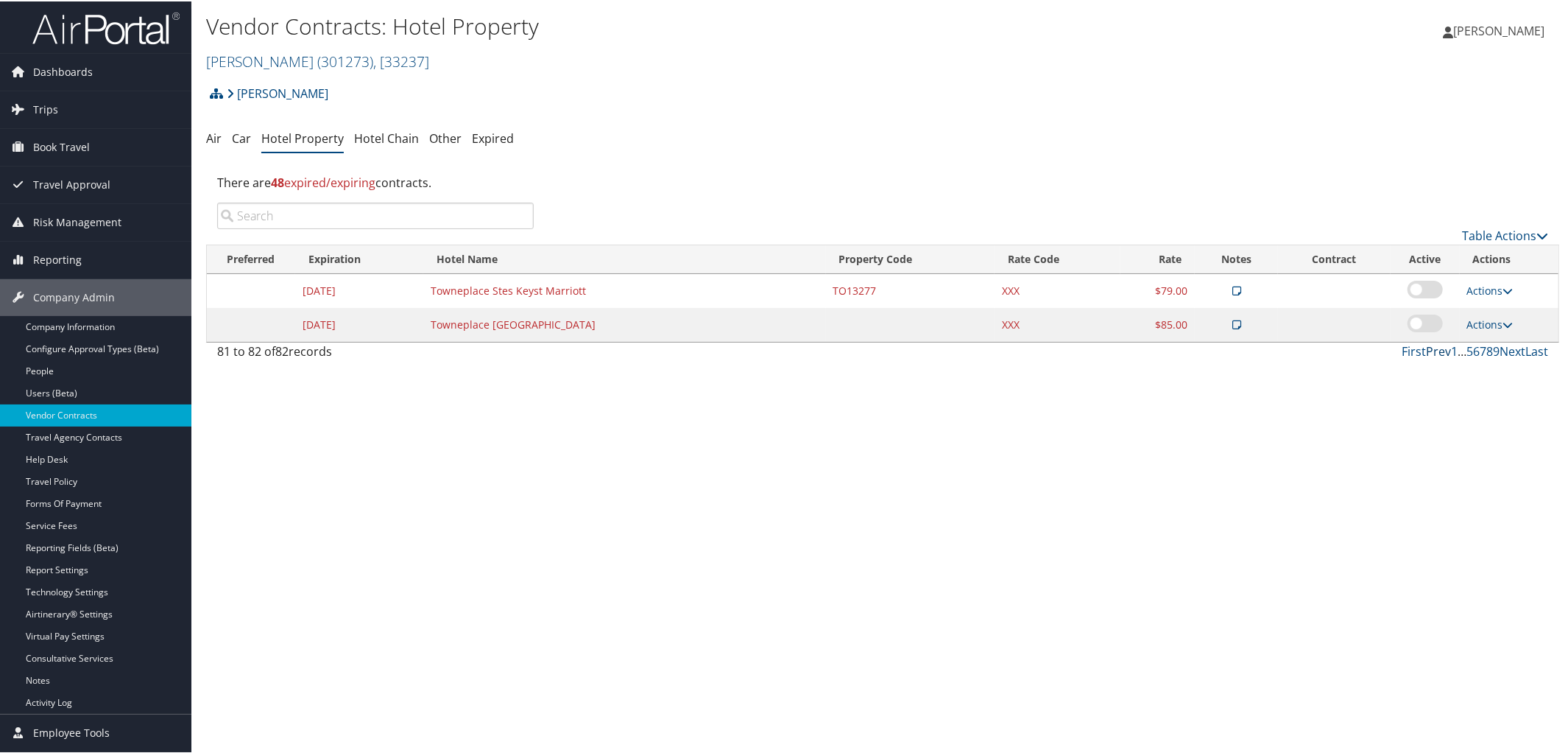
click at [1426, 352] on link "Prev" at bounding box center [1438, 350] width 25 height 16
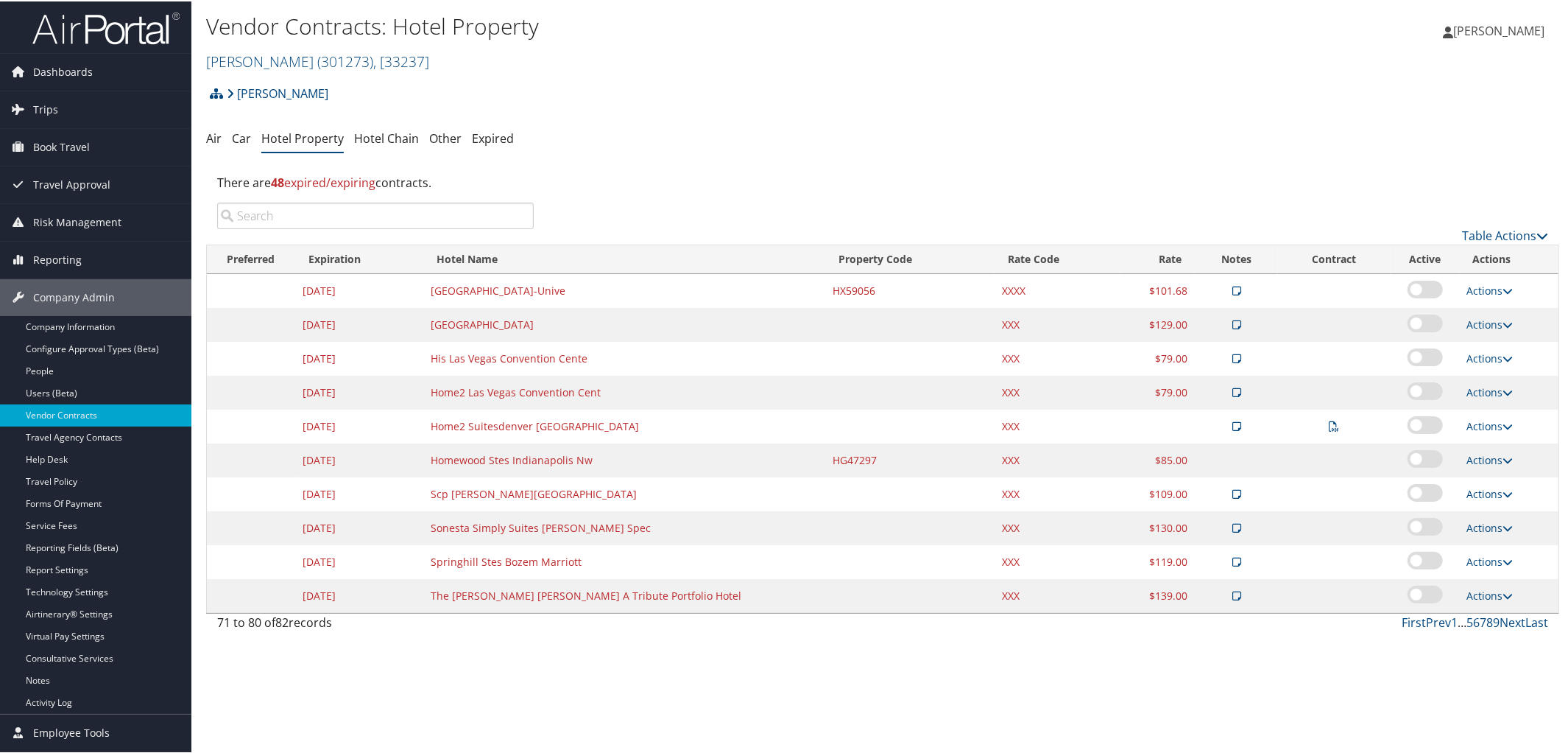
click at [299, 141] on link "Hotel Property" at bounding box center [303, 137] width 82 height 16
click at [1506, 628] on link "Next" at bounding box center [1512, 621] width 25 height 16
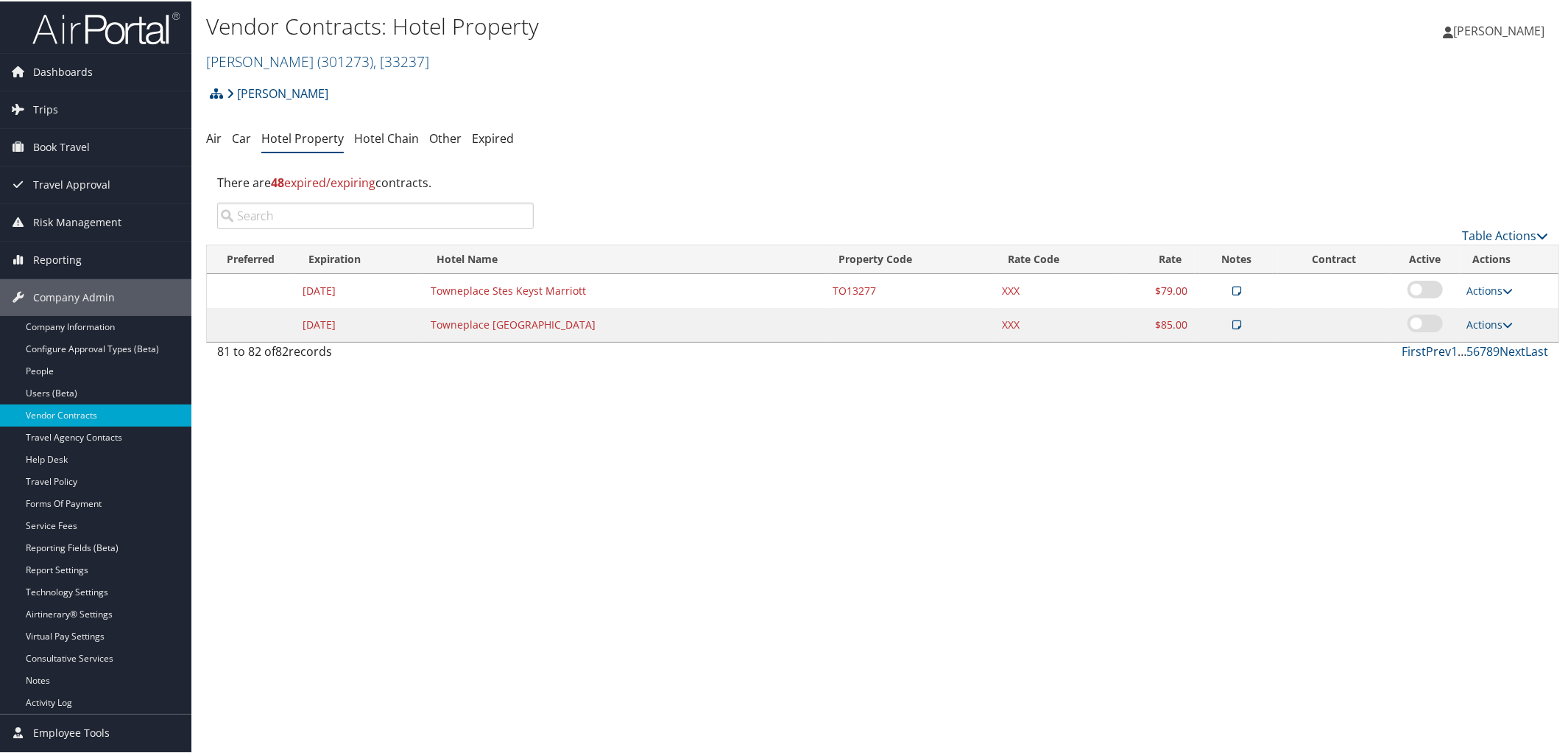
click at [1428, 348] on link "Prev" at bounding box center [1438, 350] width 25 height 16
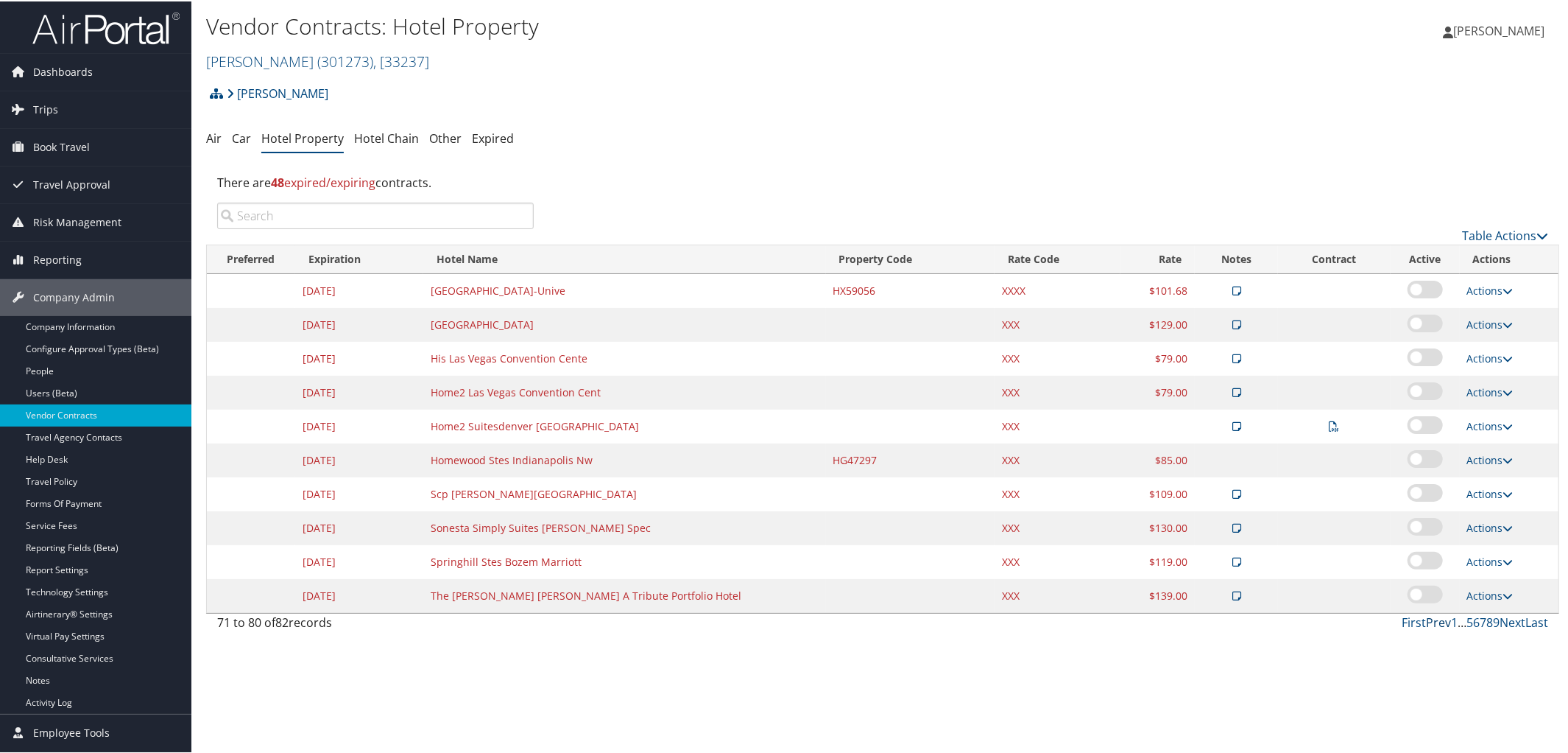
click at [1430, 628] on link "Prev" at bounding box center [1438, 621] width 25 height 16
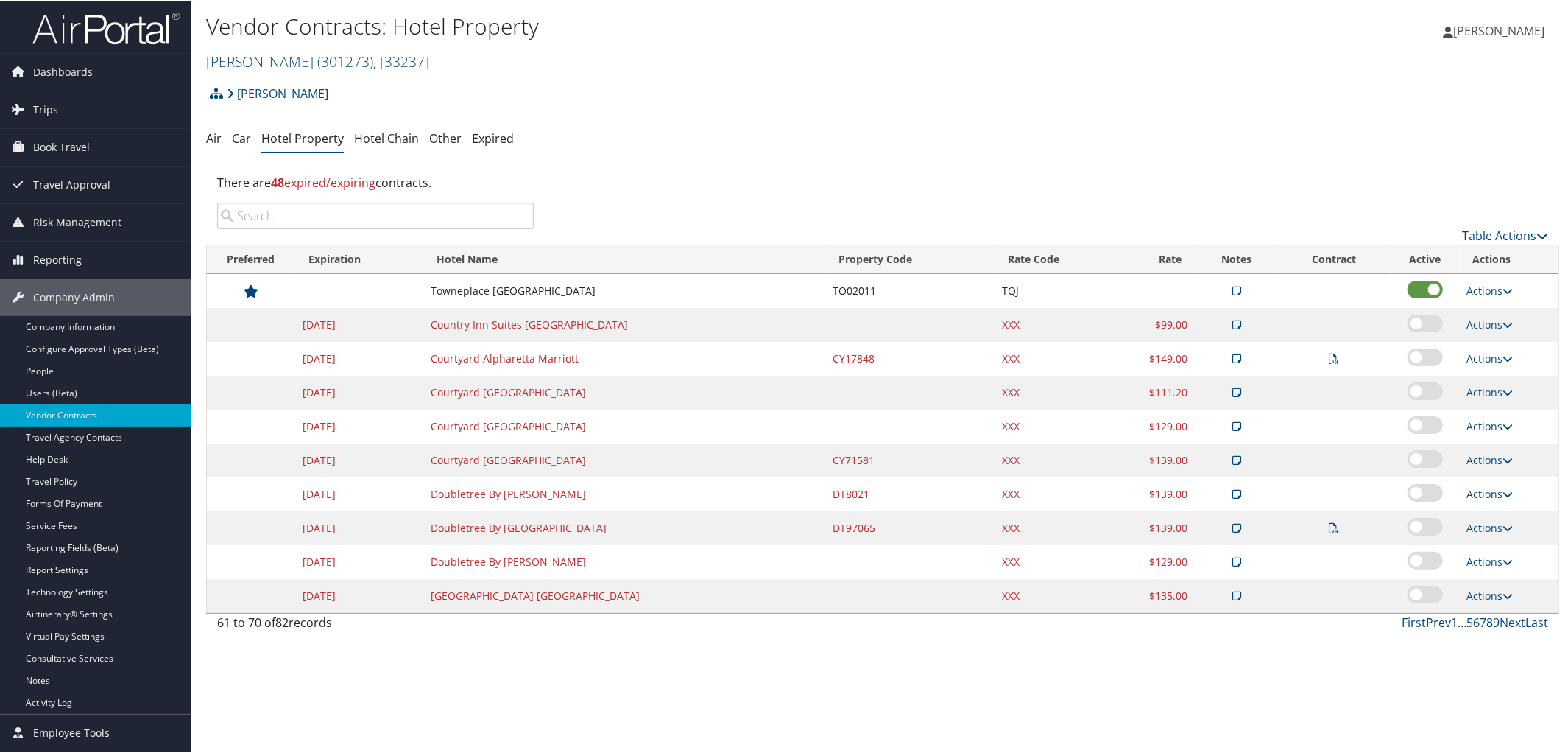
click at [1430, 628] on link "Prev" at bounding box center [1438, 621] width 25 height 16
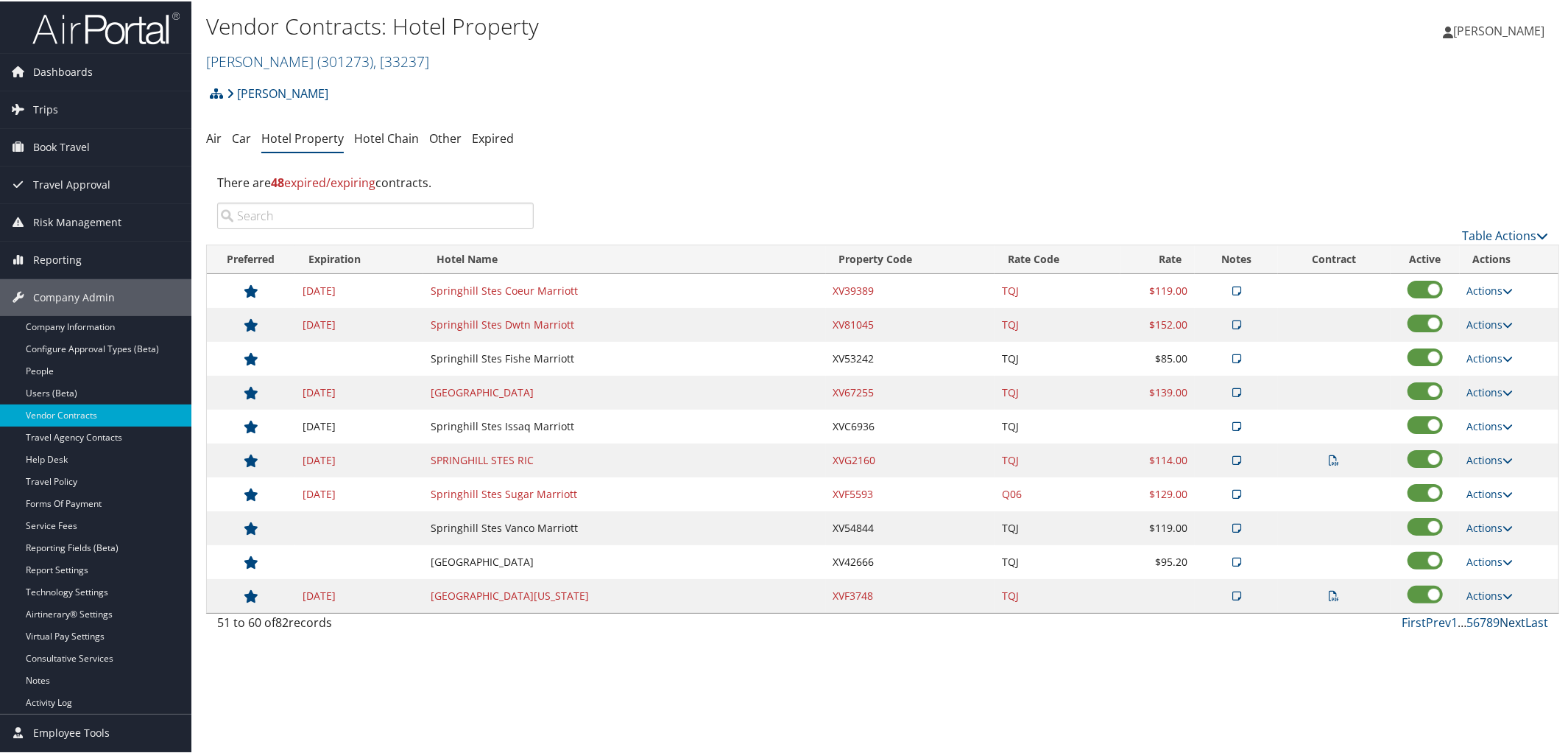
click at [1509, 625] on link "Next" at bounding box center [1512, 621] width 25 height 16
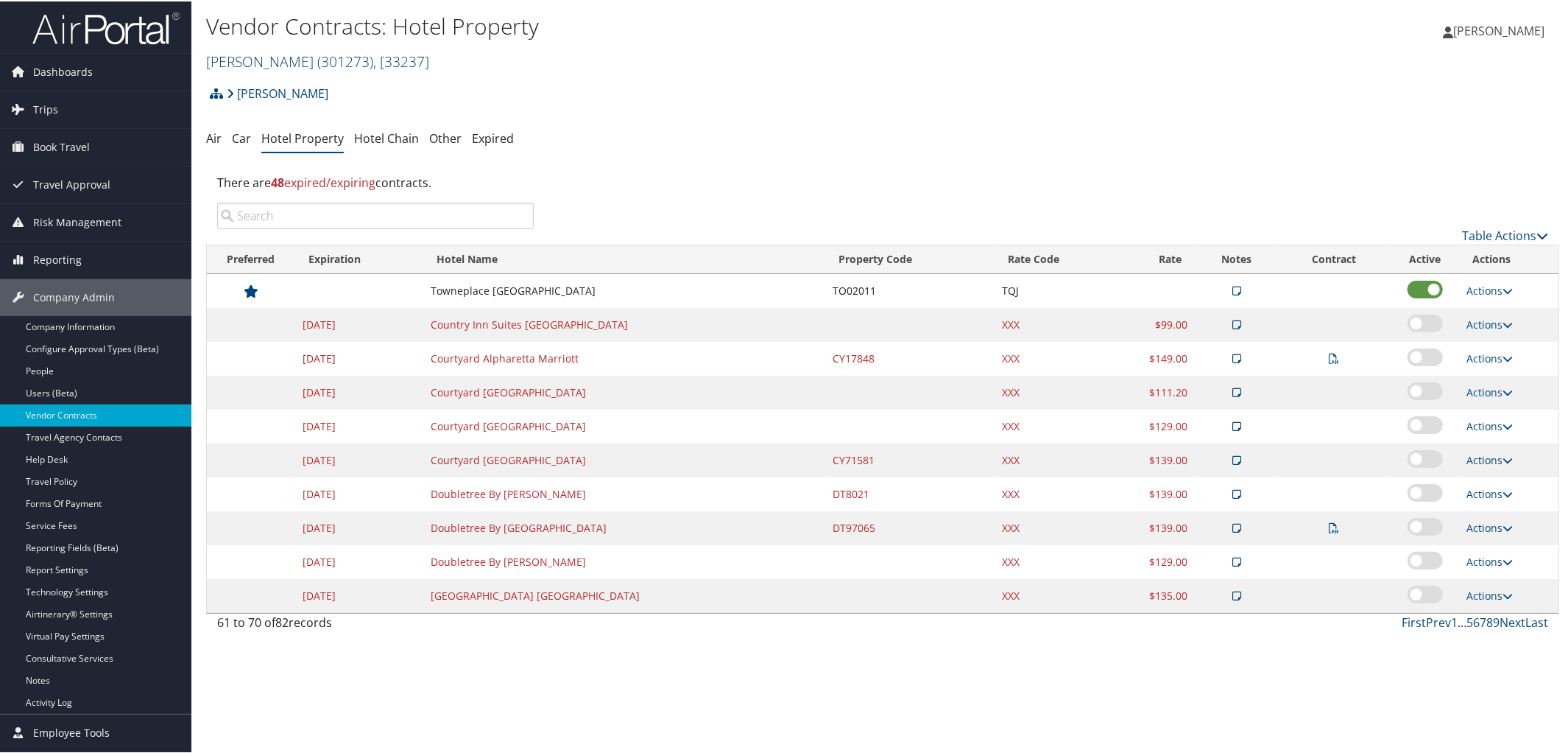
click at [257, 58] on link "Traeger ( 301273 ) , [ 33237 ]" at bounding box center [318, 60] width 223 height 20
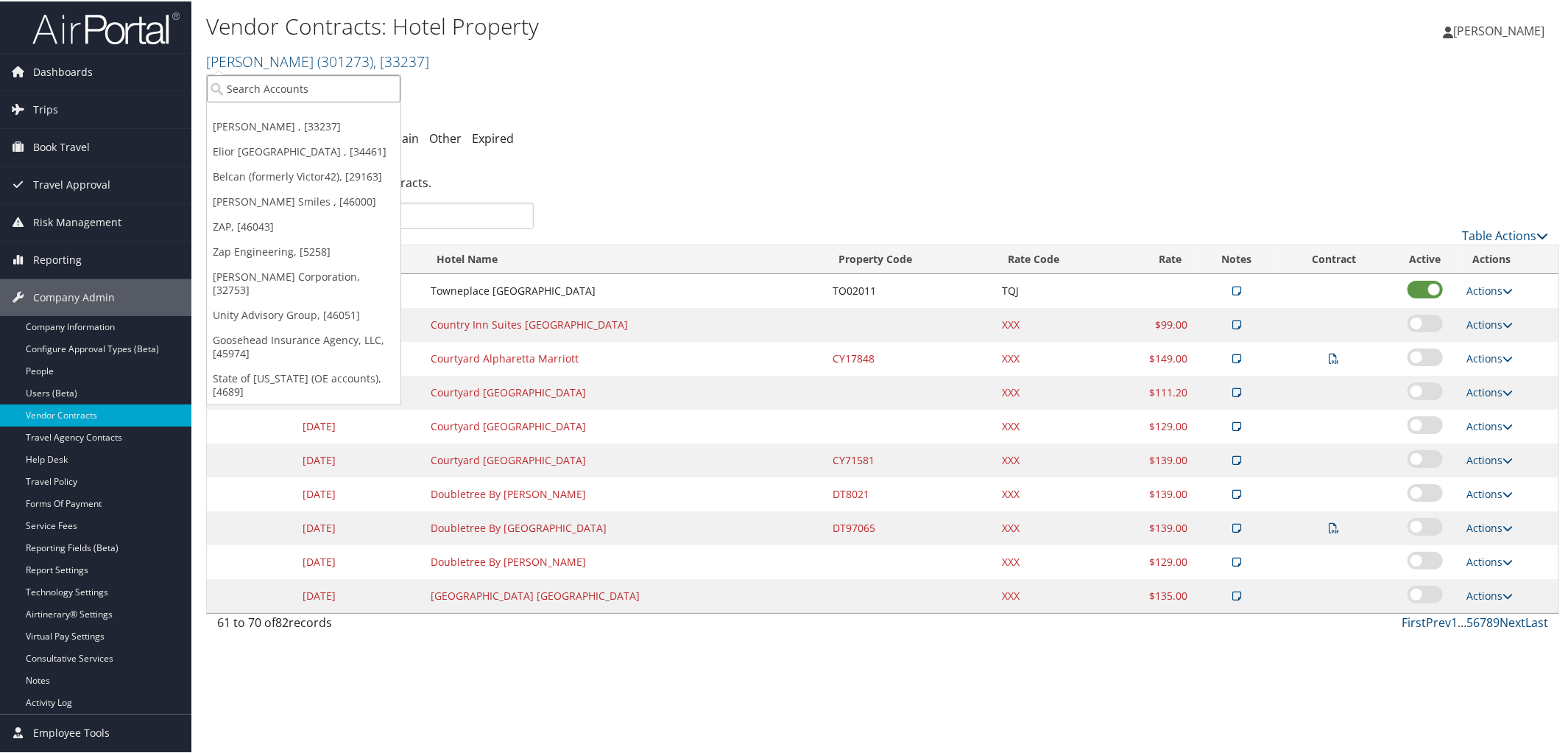
click at [260, 73] on input "search" at bounding box center [303, 87] width 194 height 27
type input "Torch T"
click at [352, 116] on div "Torch Technologies Inc. (301423), [38381]" at bounding box center [338, 114] width 279 height 13
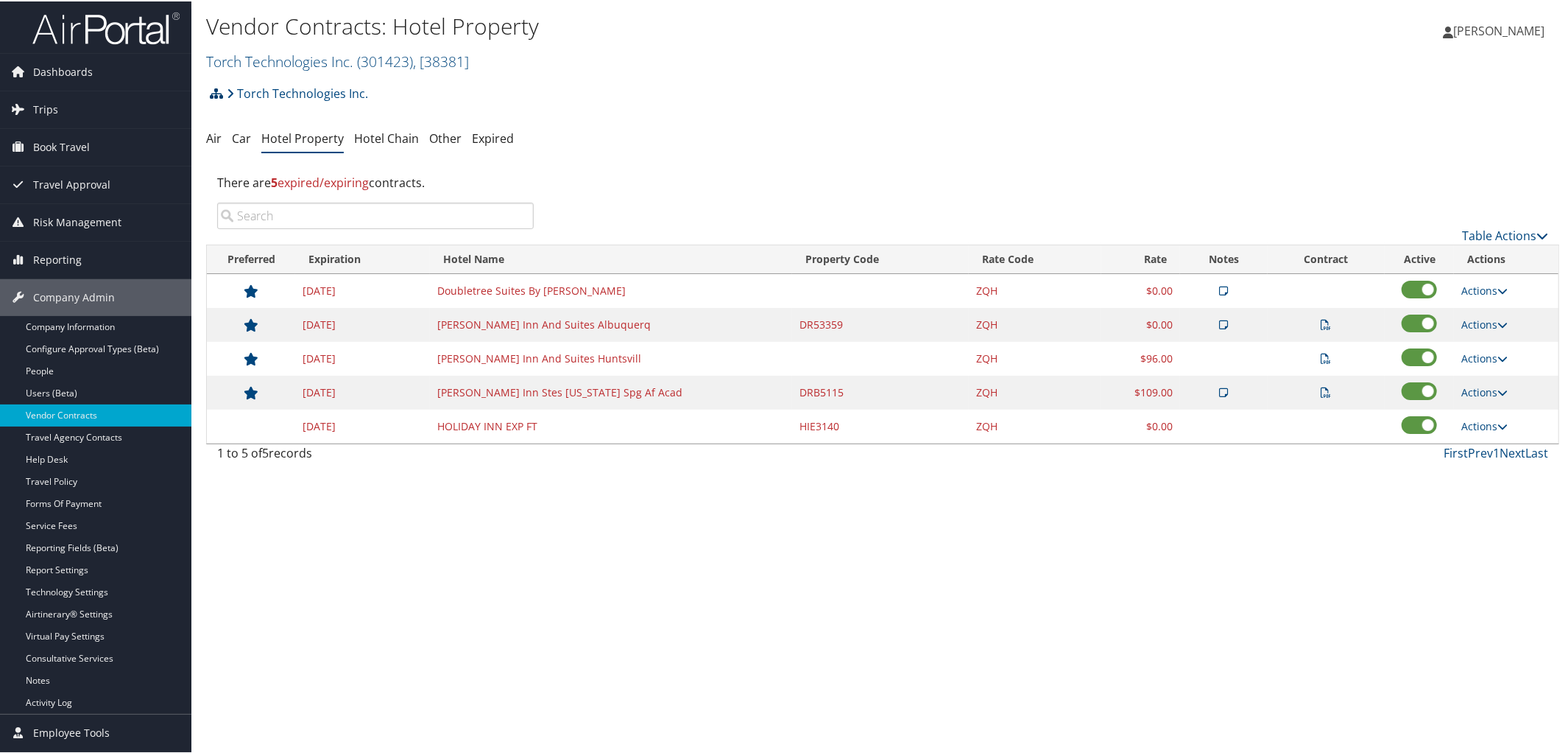
click at [216, 92] on icon at bounding box center [217, 92] width 13 height 12
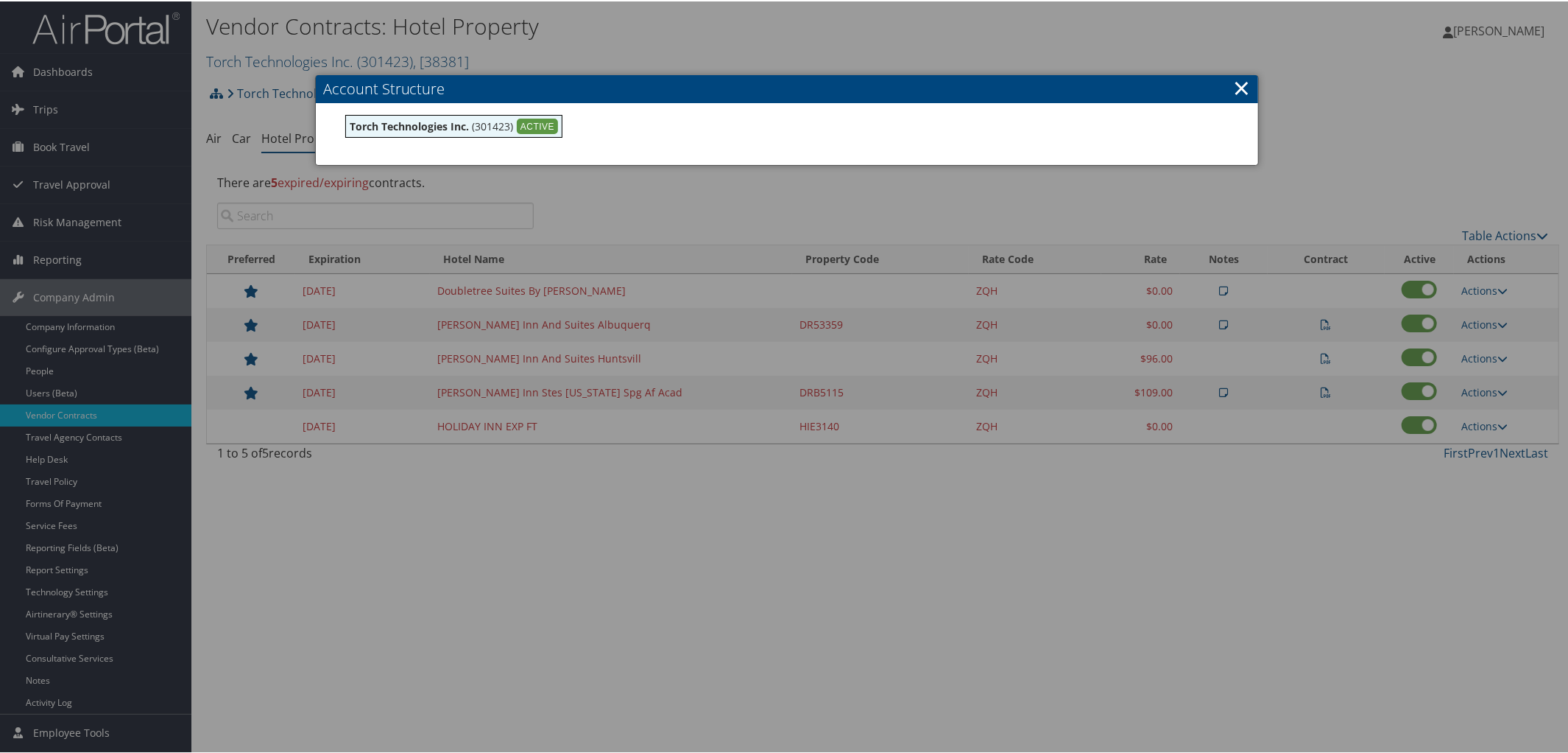
click at [1170, 18] on div at bounding box center [787, 376] width 1574 height 753
